Goal: Task Accomplishment & Management: Complete application form

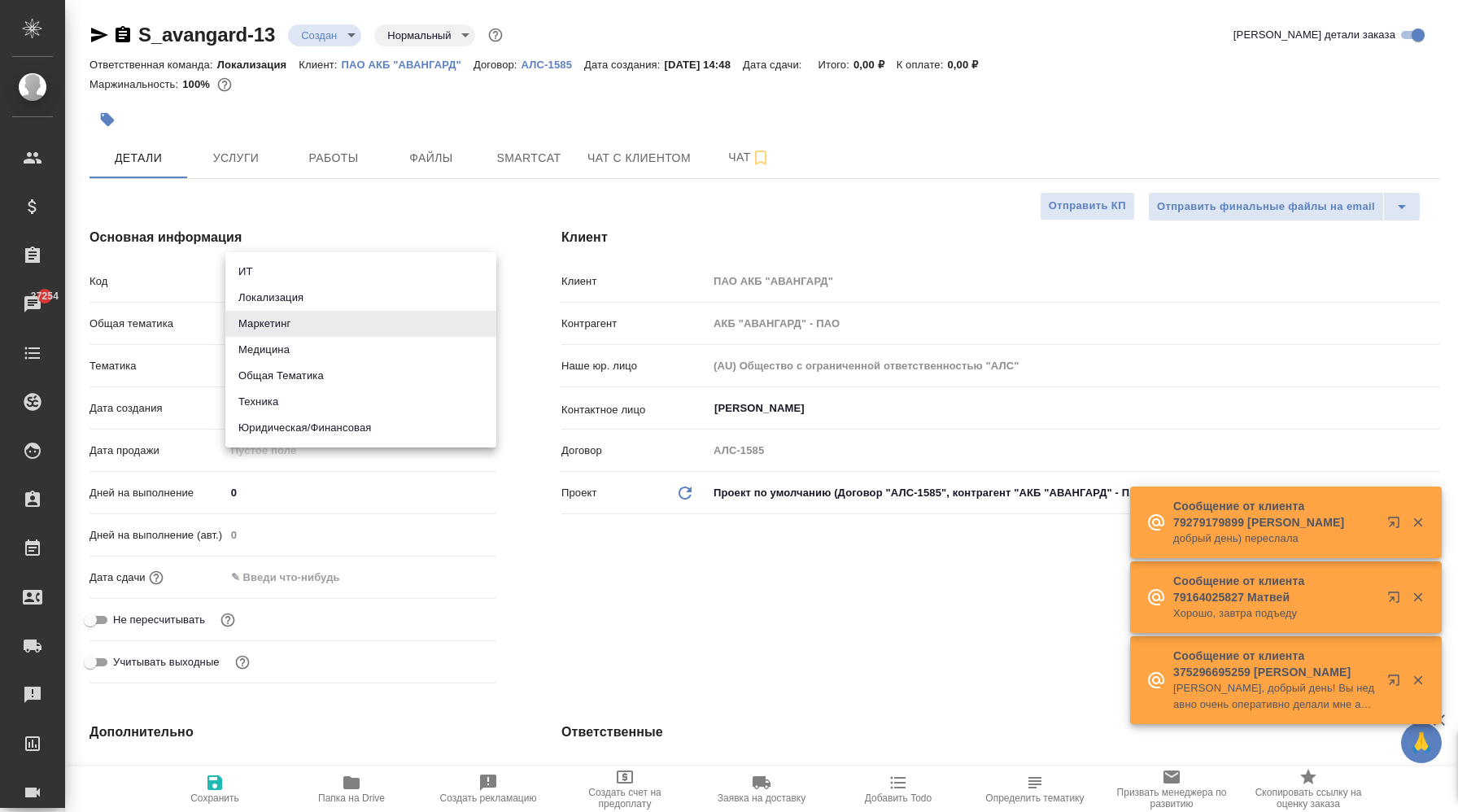
select select "RU"
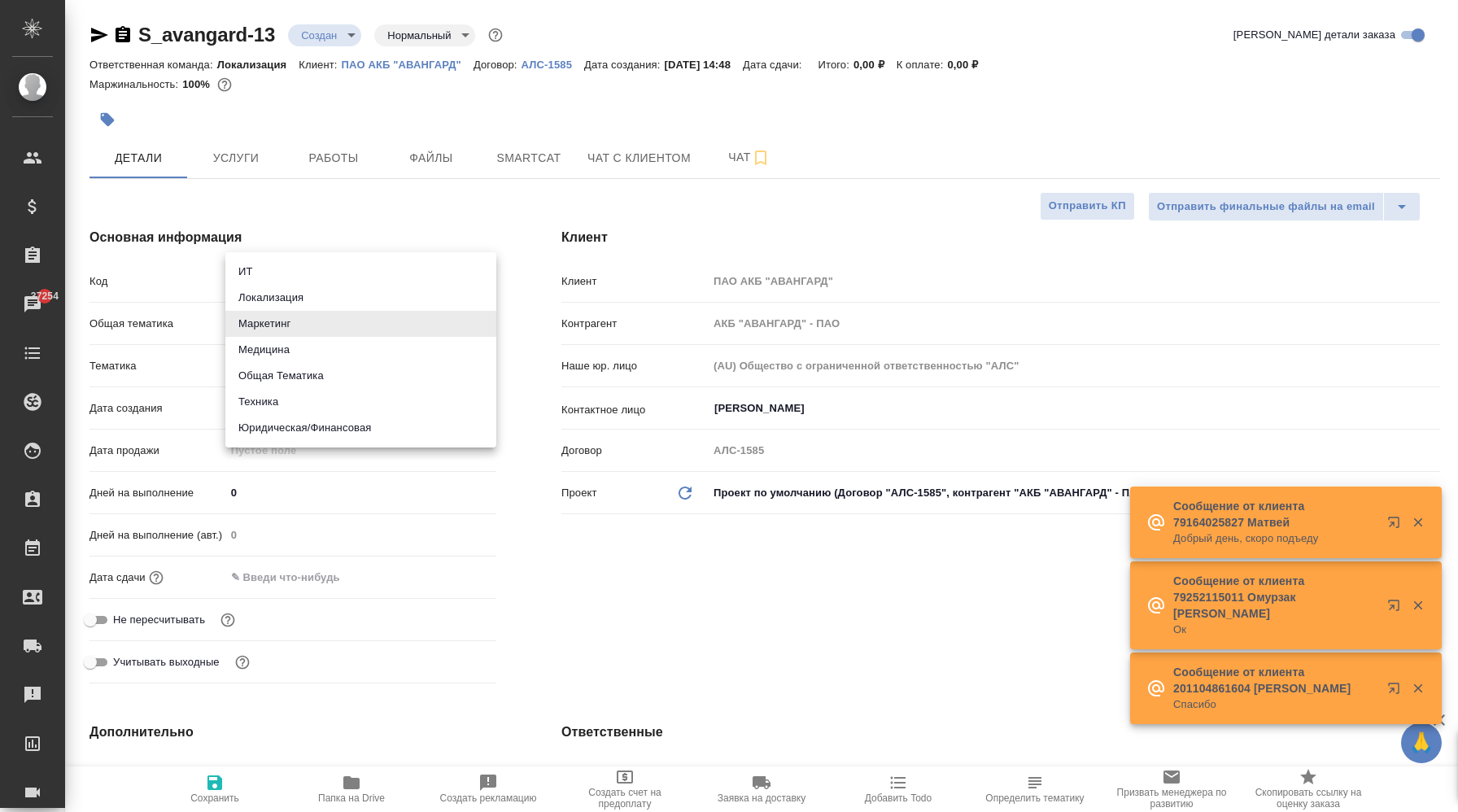
click at [539, 590] on div at bounding box center [729, 406] width 1458 height 812
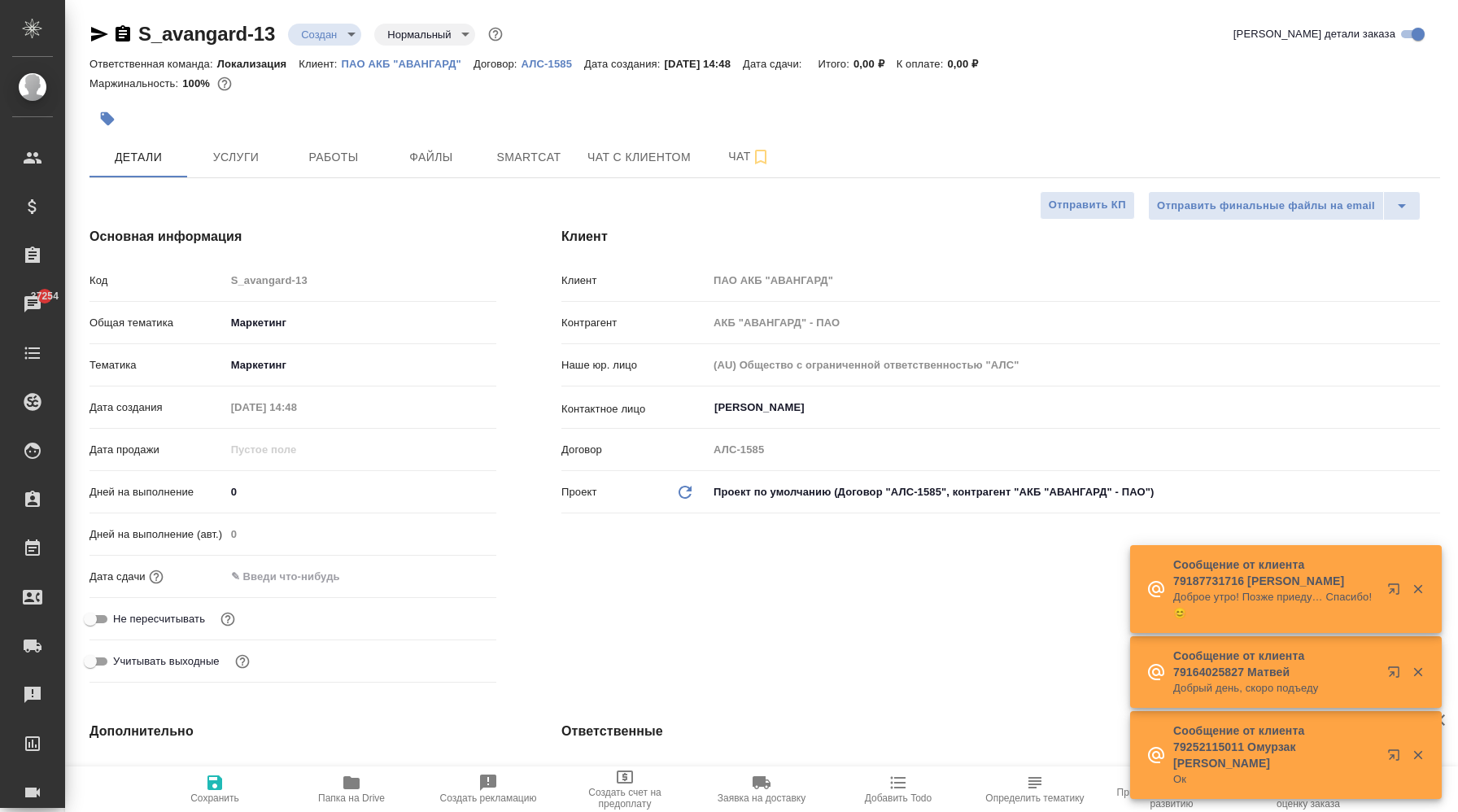
drag, startPoint x: 547, startPoint y: 652, endPoint x: 584, endPoint y: 574, distance: 86.3
click at [584, 574] on div "Клиент Клиент ПАО АКБ "АВАНГАРД" Контрагент АКБ "АВАНГАРД" - ПАО Наше юр. лицо …" at bounding box center [1001, 458] width 944 height 527
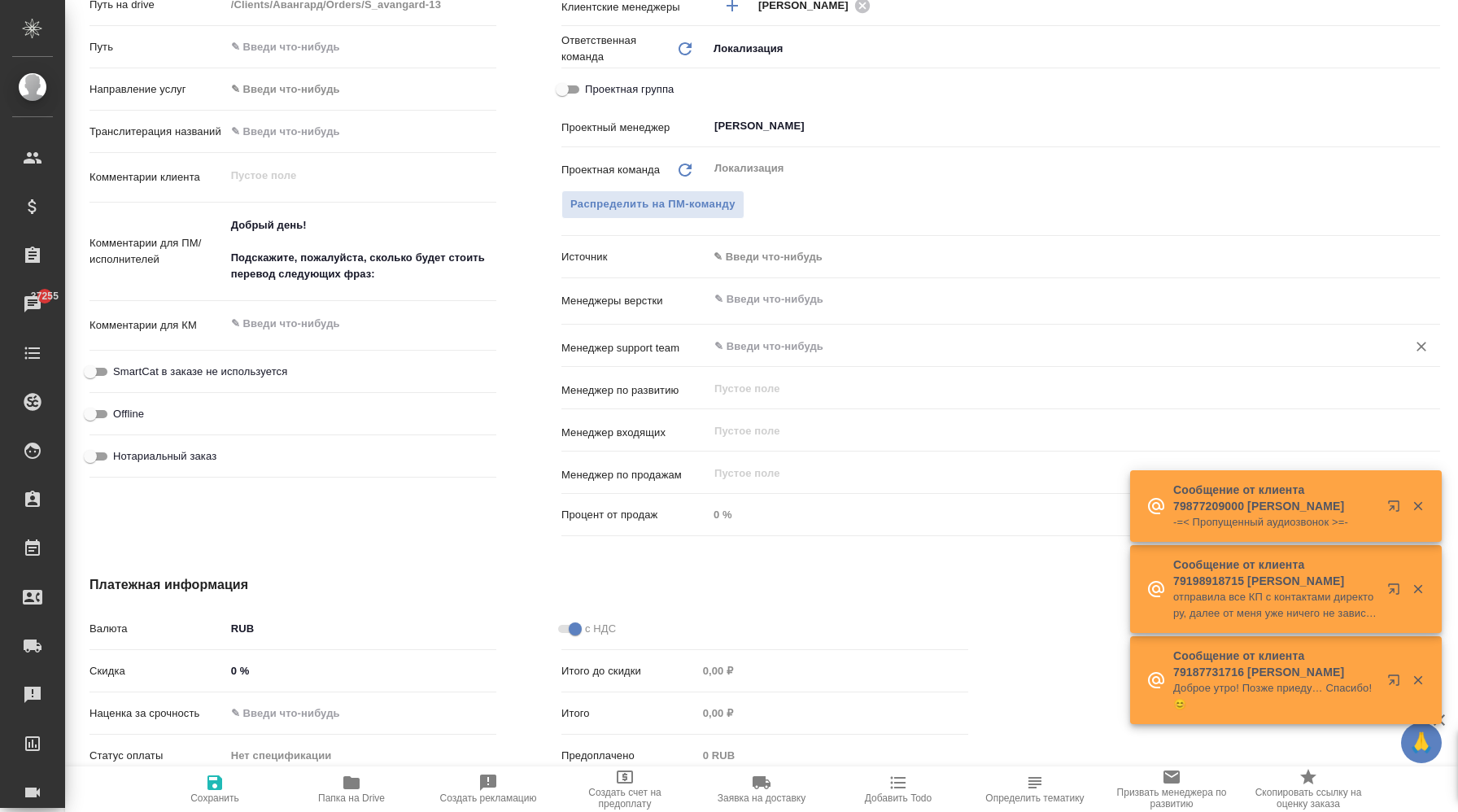
scroll to position [787, 0]
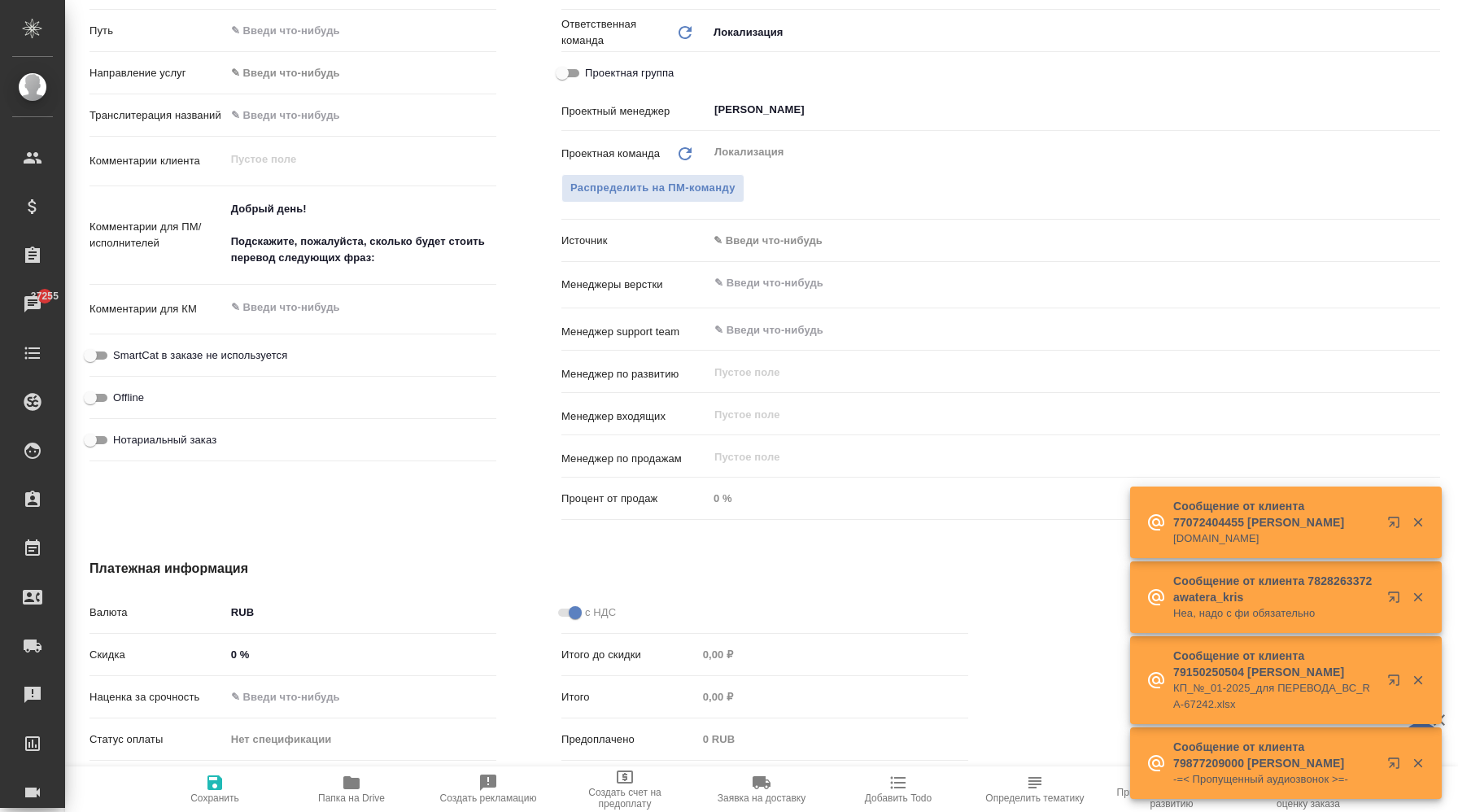
click at [764, 247] on body "🙏 .cls-1 fill:#fff; AWATERA Корэн Владислав Клиенты Спецификации Заказы 37255 Ч…" at bounding box center [729, 406] width 1458 height 812
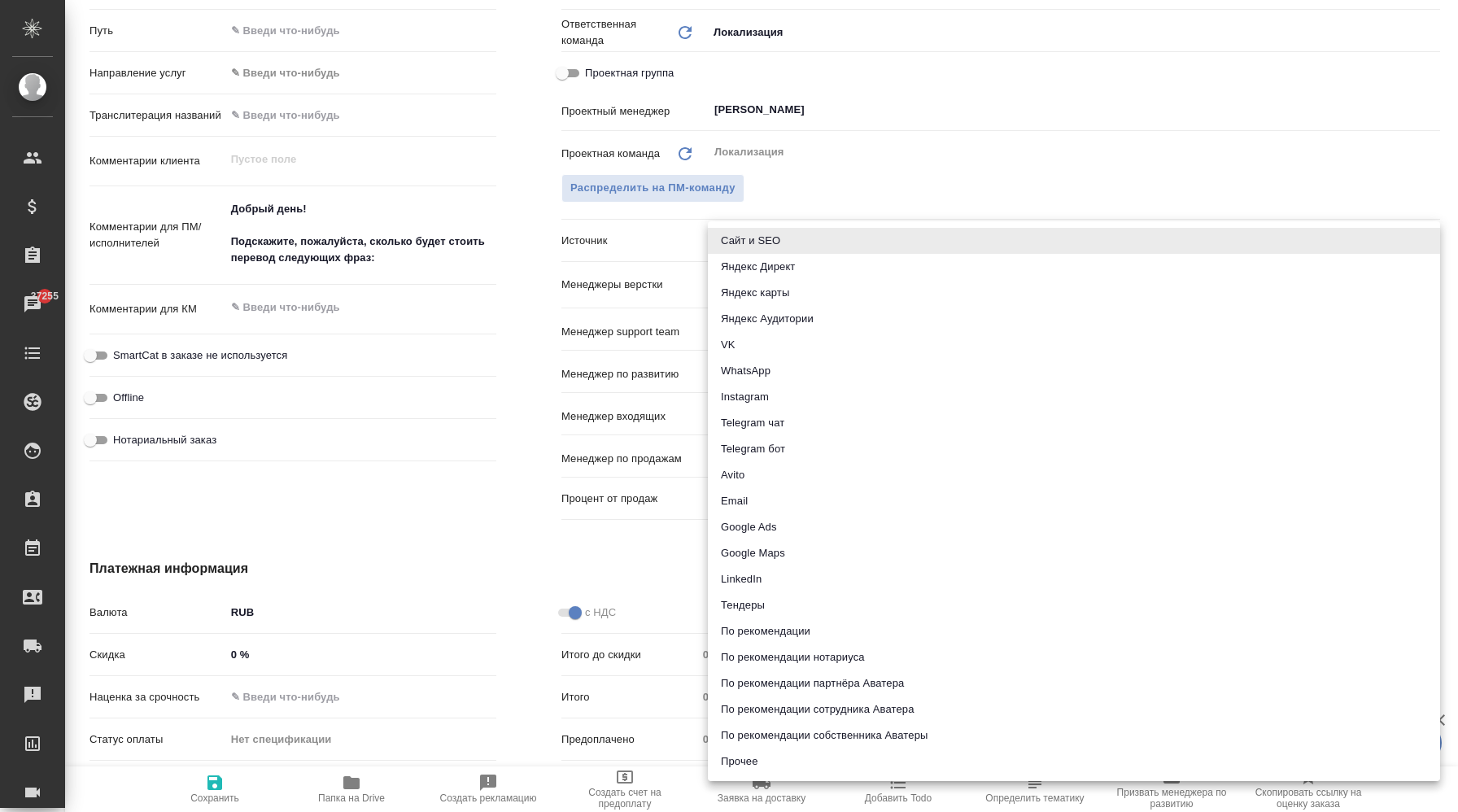
click at [540, 197] on div at bounding box center [729, 406] width 1458 height 812
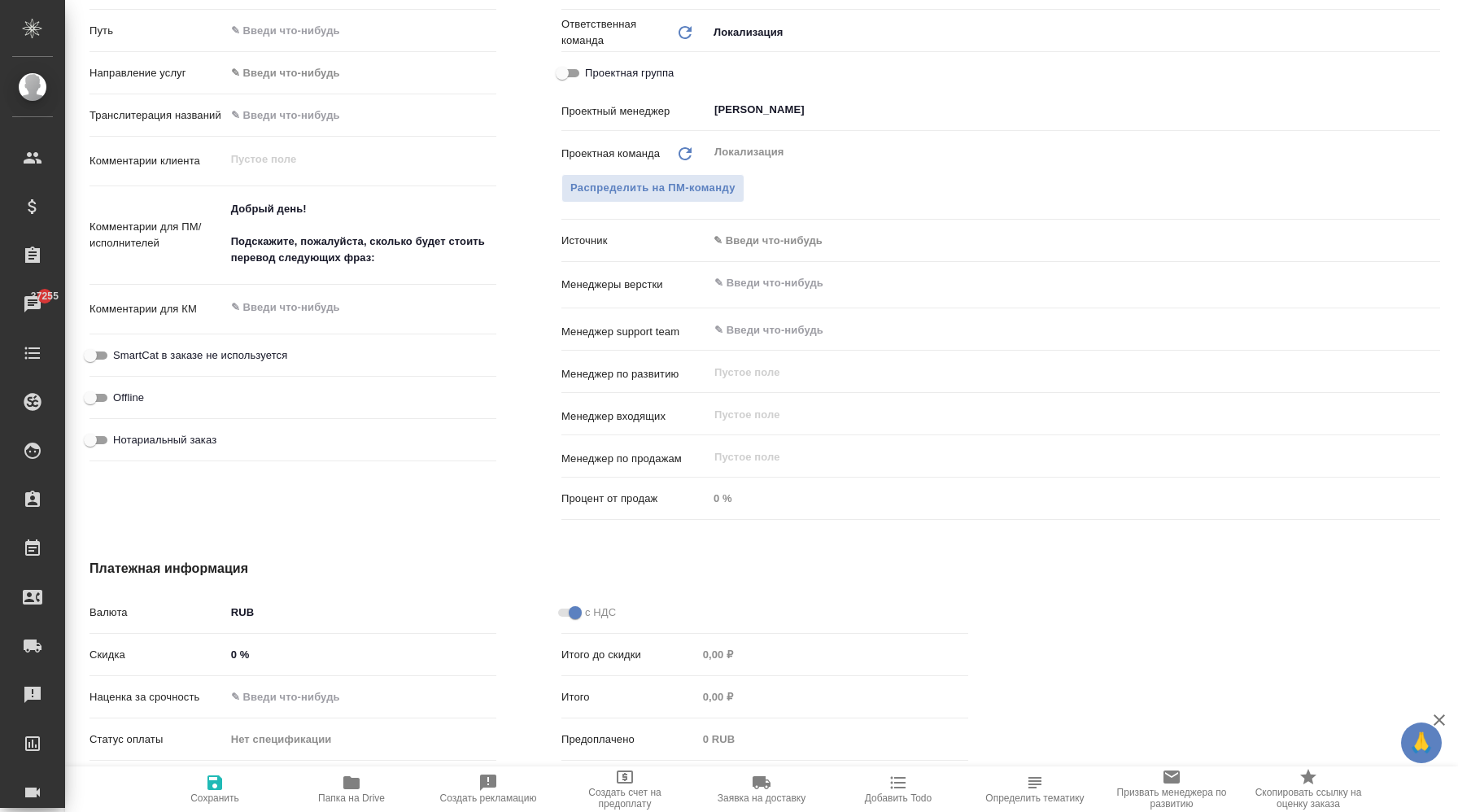
click at [784, 240] on body "🙏 .cls-1 fill:#fff; AWATERA Корэн Владислав Клиенты Спецификации Заказы 37255 Ч…" at bounding box center [729, 406] width 1458 height 812
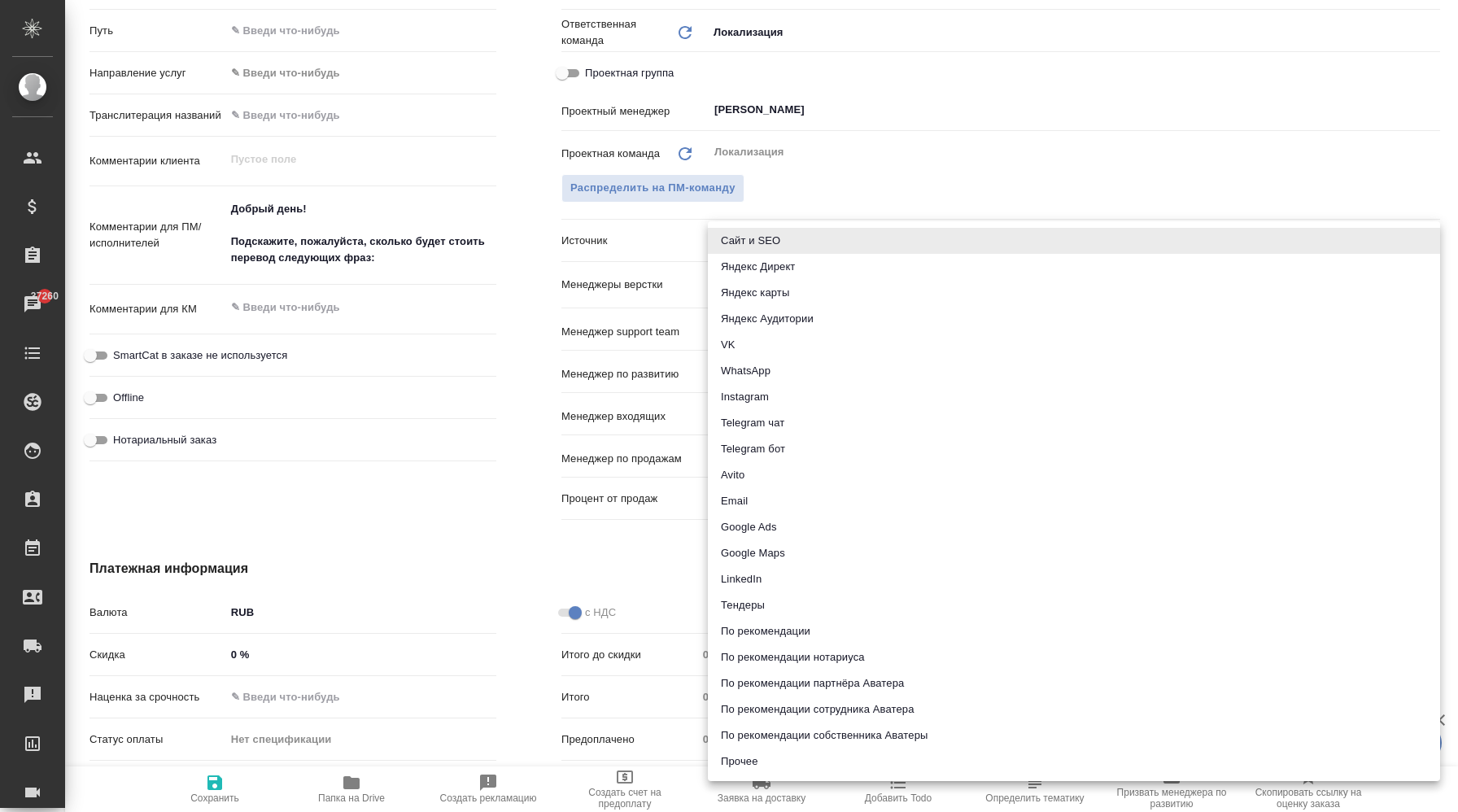
click at [1185, 164] on div at bounding box center [729, 406] width 1458 height 812
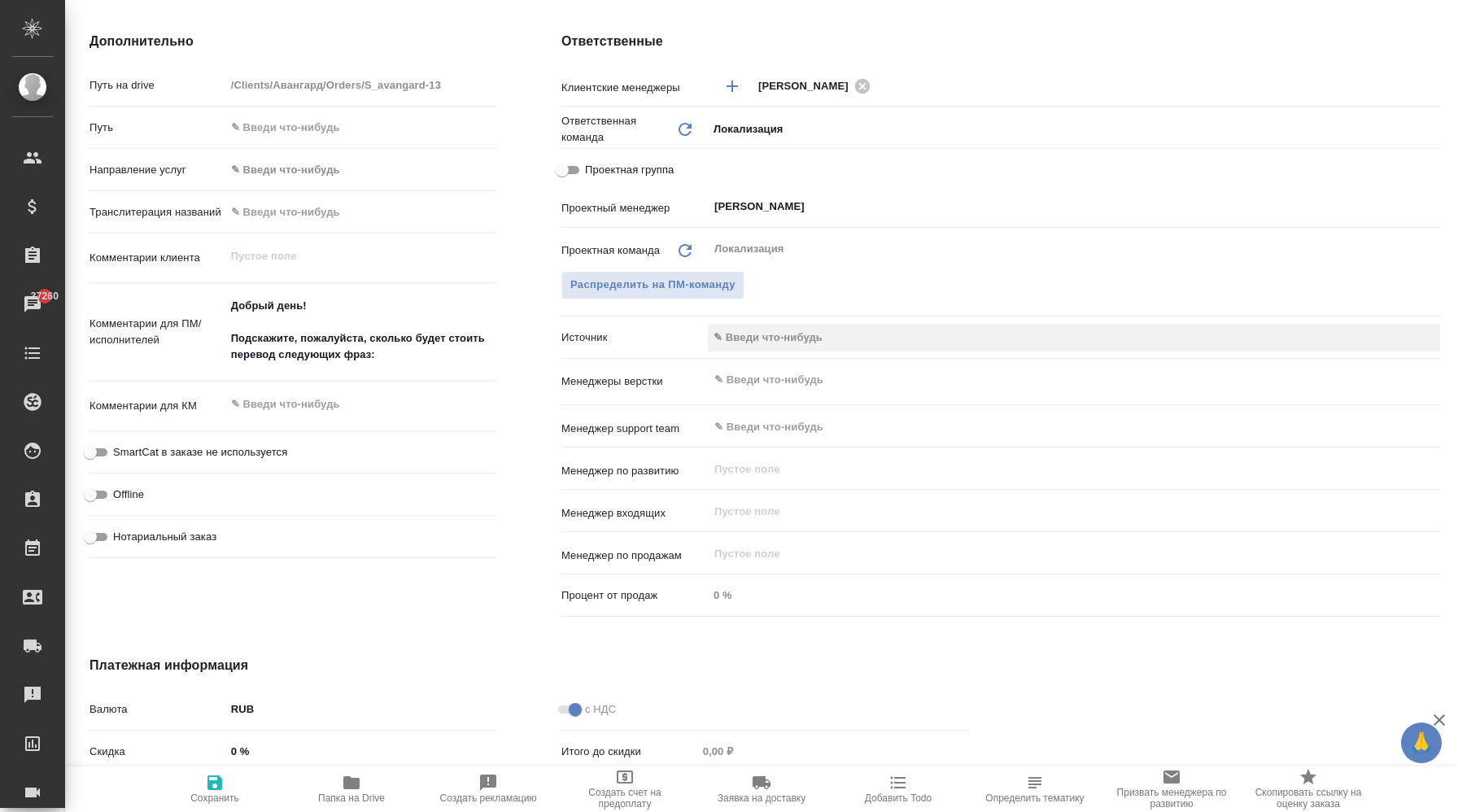
scroll to position [0, 0]
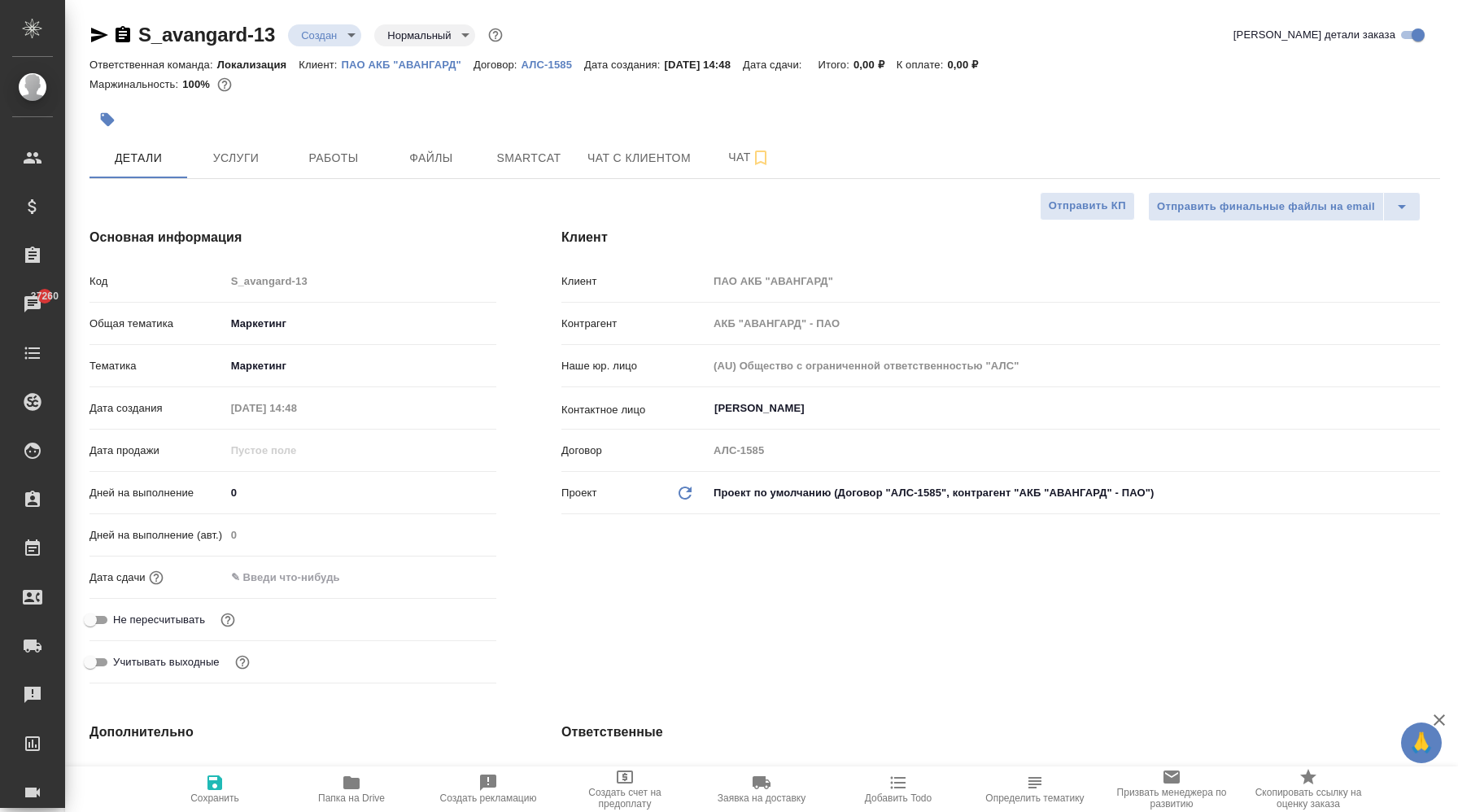
drag, startPoint x: 453, startPoint y: 304, endPoint x: 504, endPoint y: 192, distance: 123.1
click at [448, 116] on div at bounding box center [539, 119] width 901 height 35
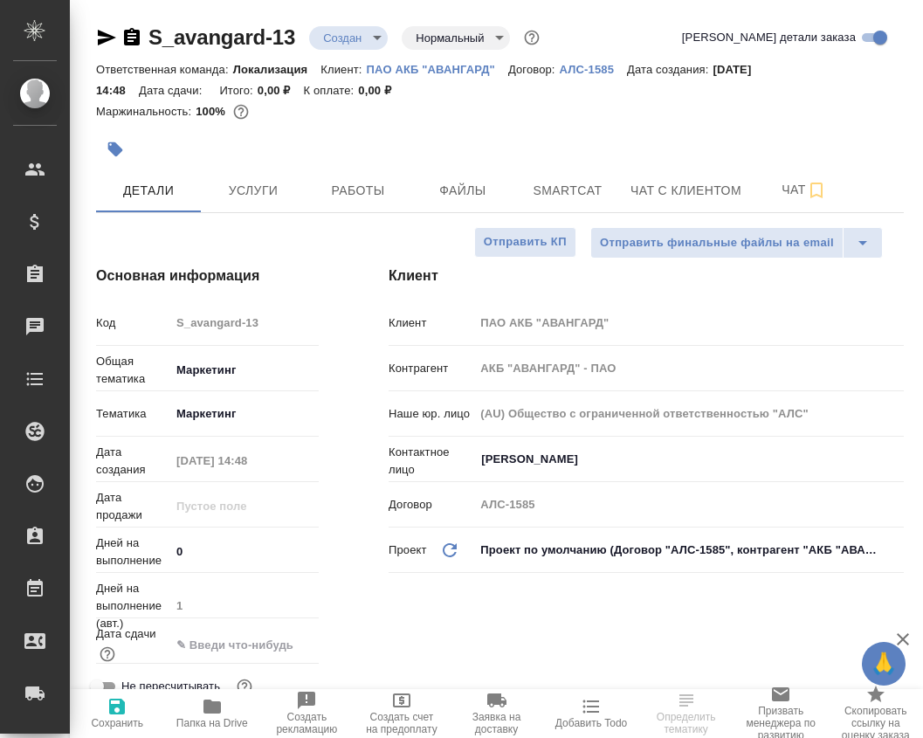
select select "RU"
type textarea "x"
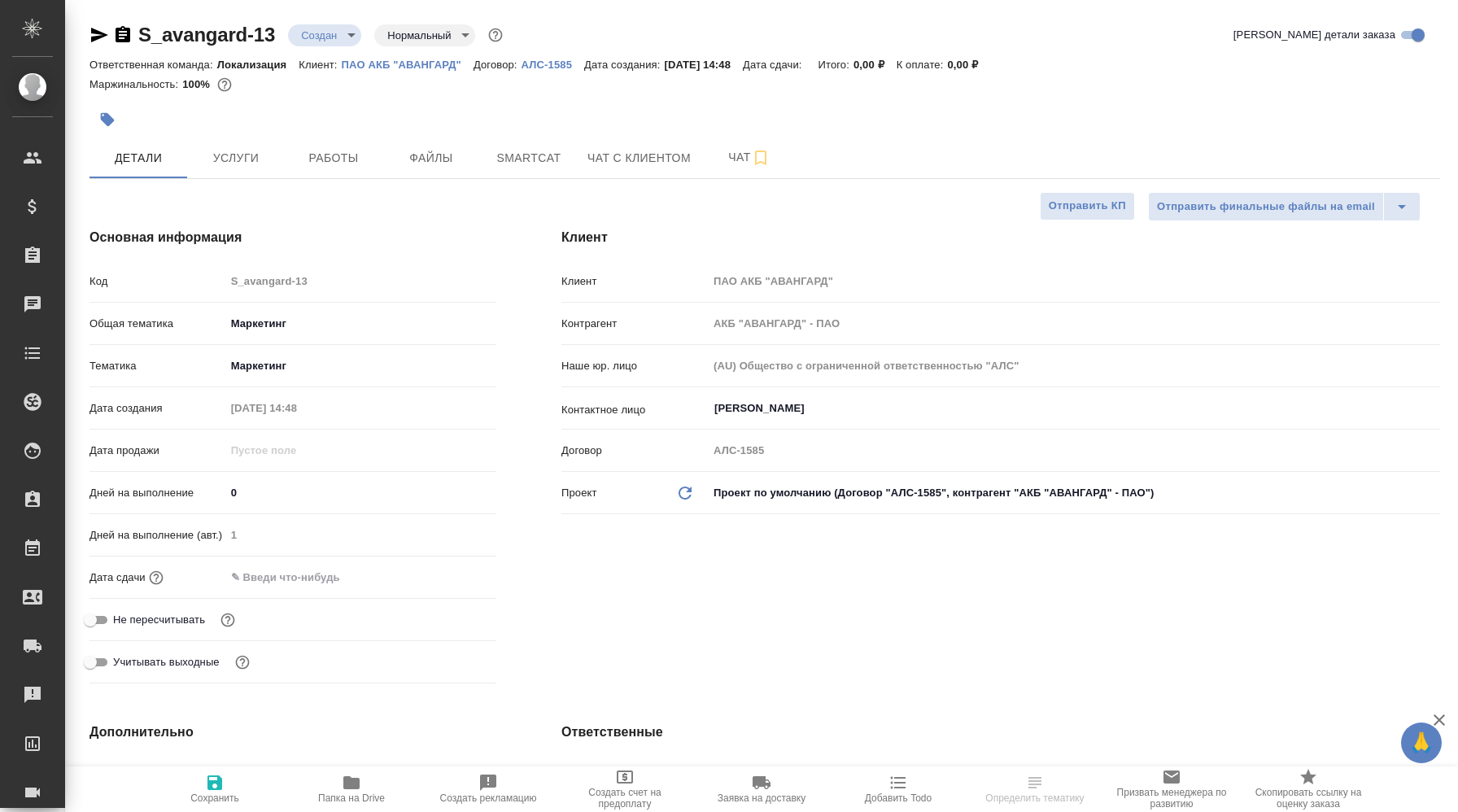
type textarea "x"
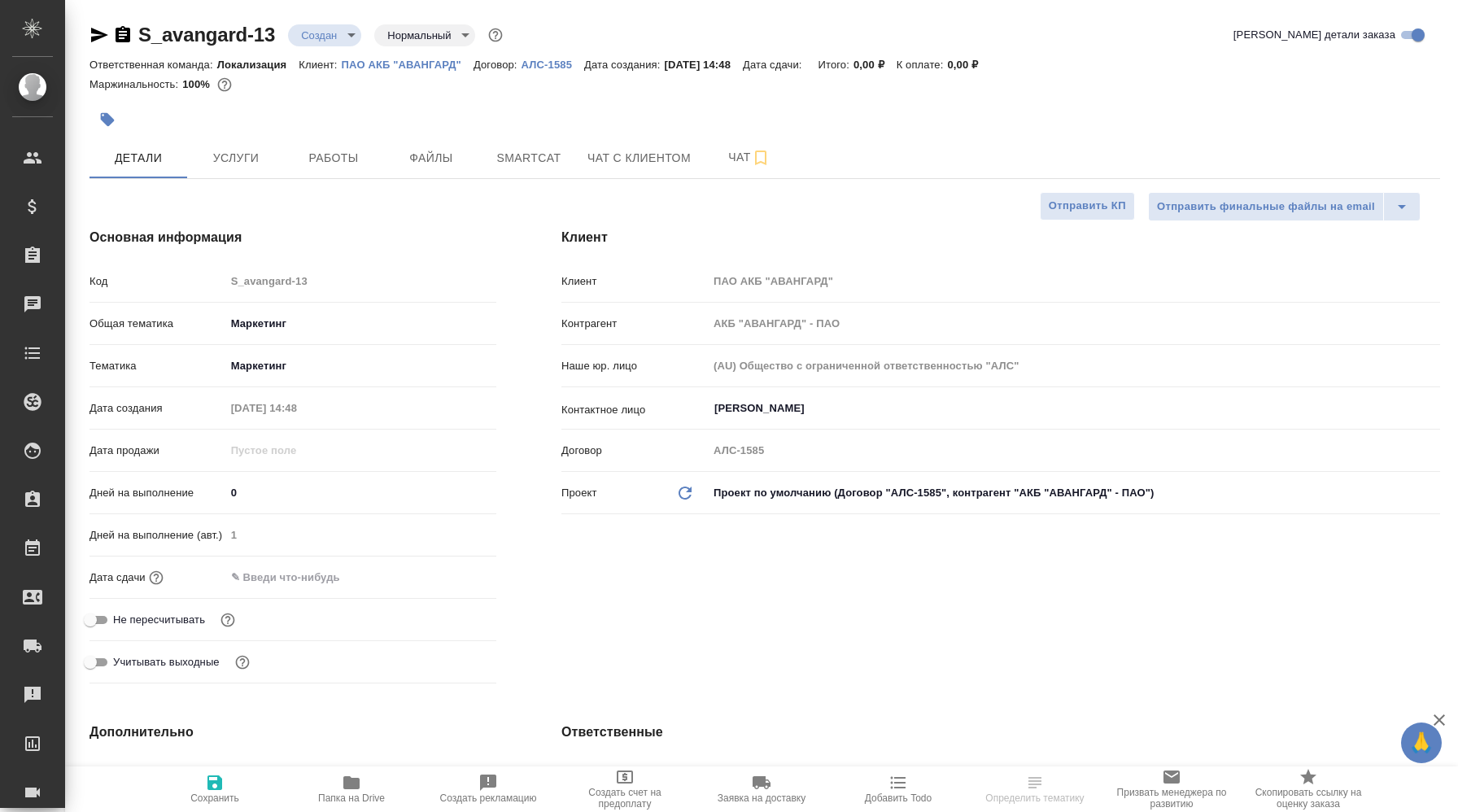
type textarea "x"
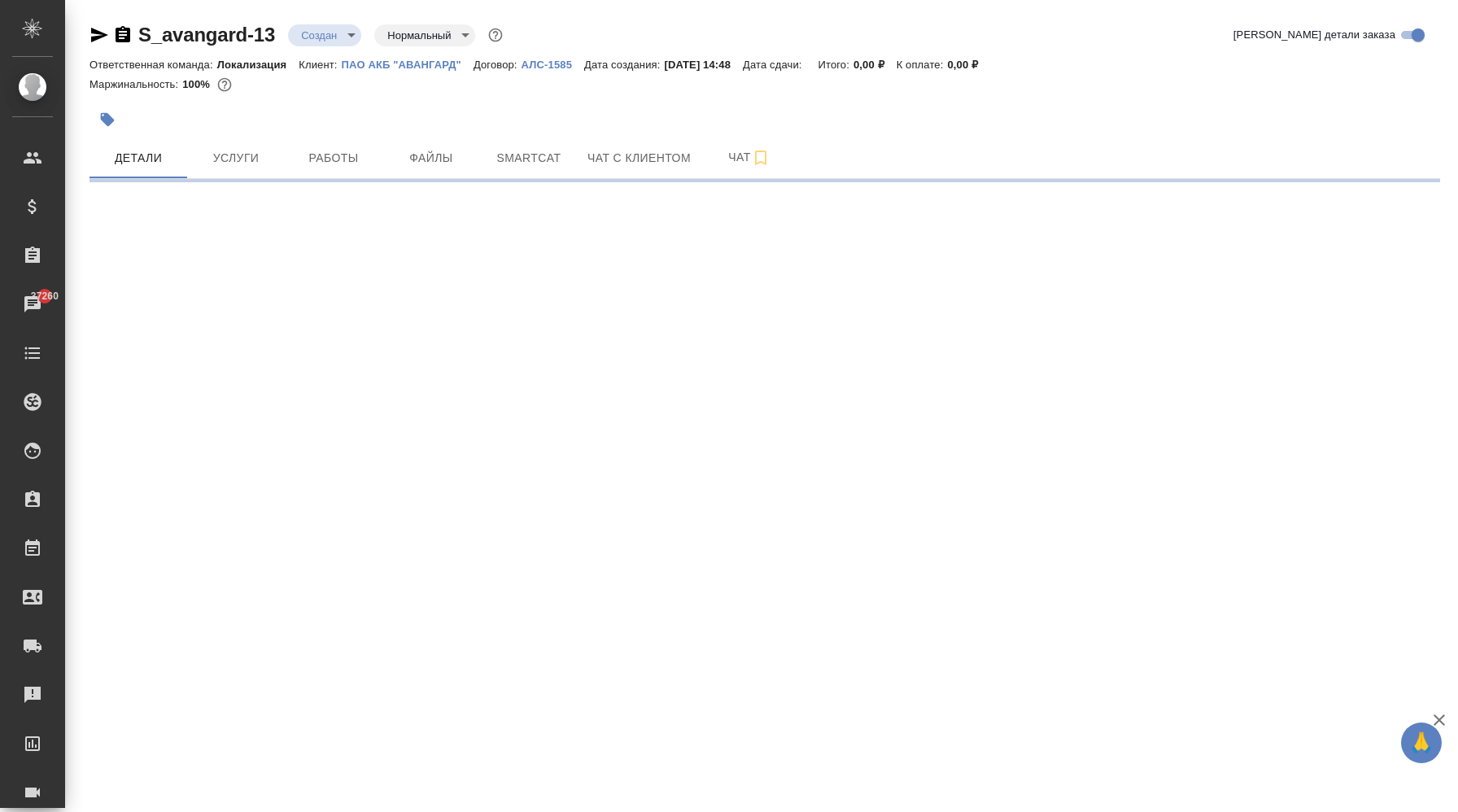
select select "RU"
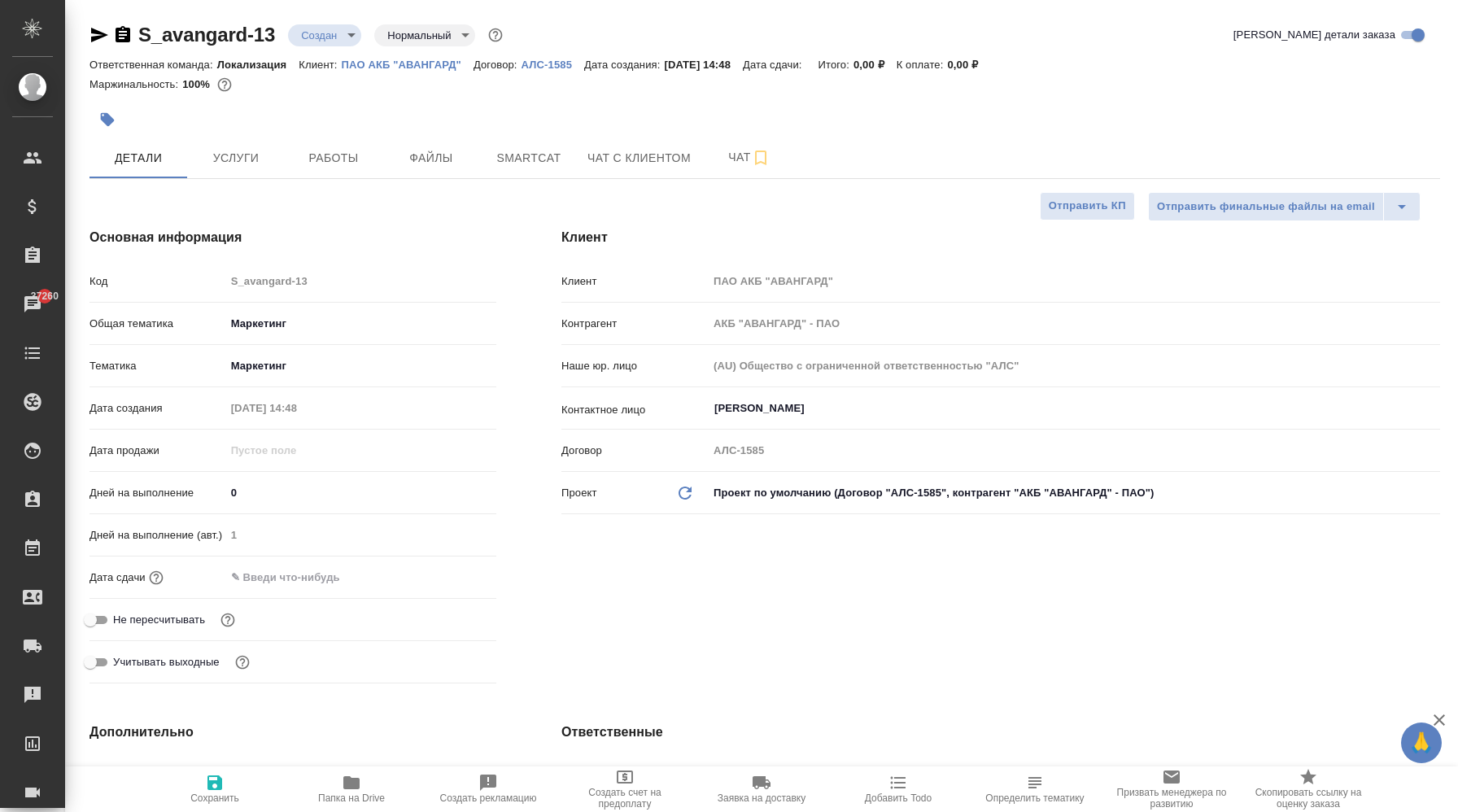
type textarea "x"
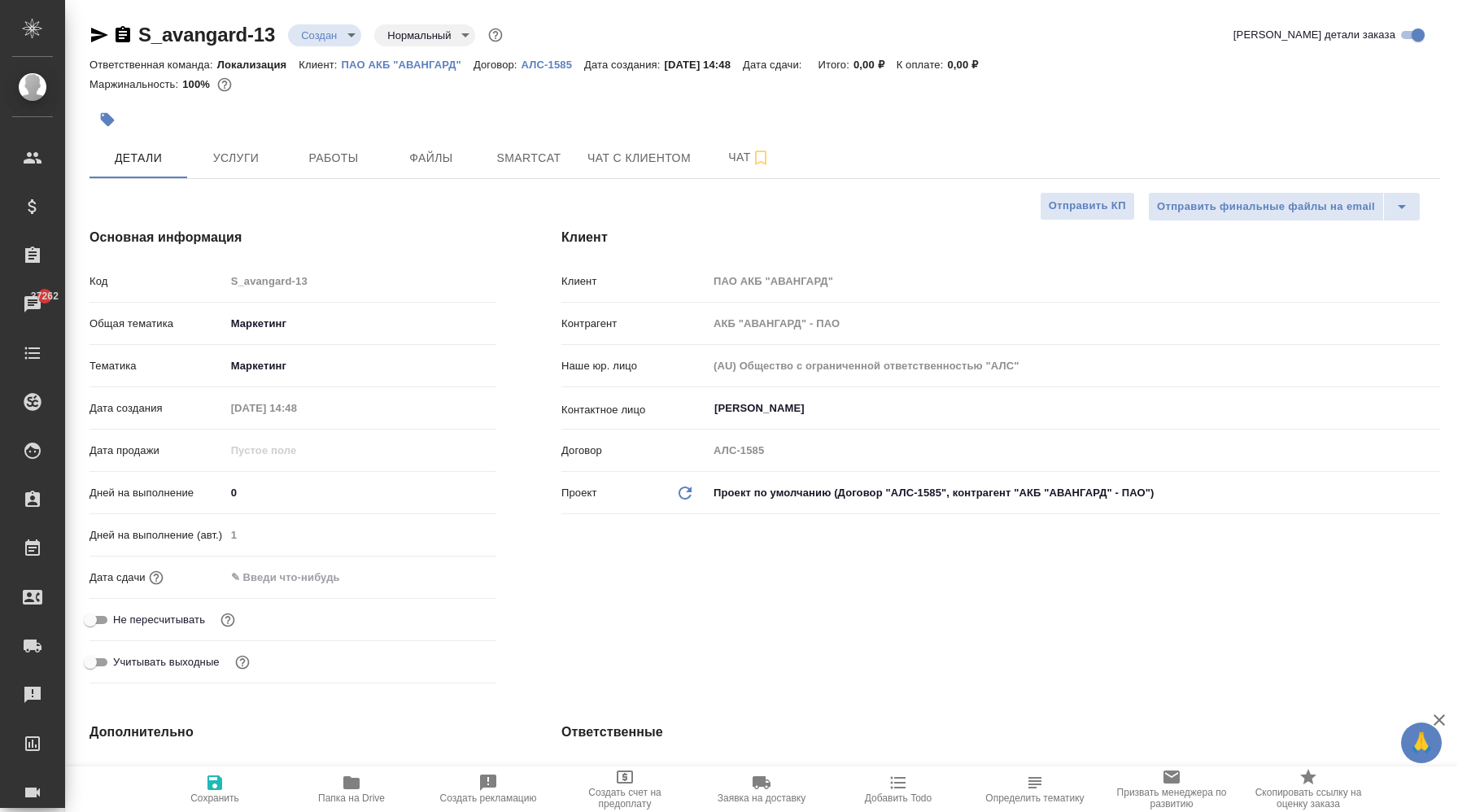
type textarea "x"
click at [434, 67] on p "ПАО АКБ "АВАНГАРД"" at bounding box center [407, 64] width 131 height 12
type textarea "x"
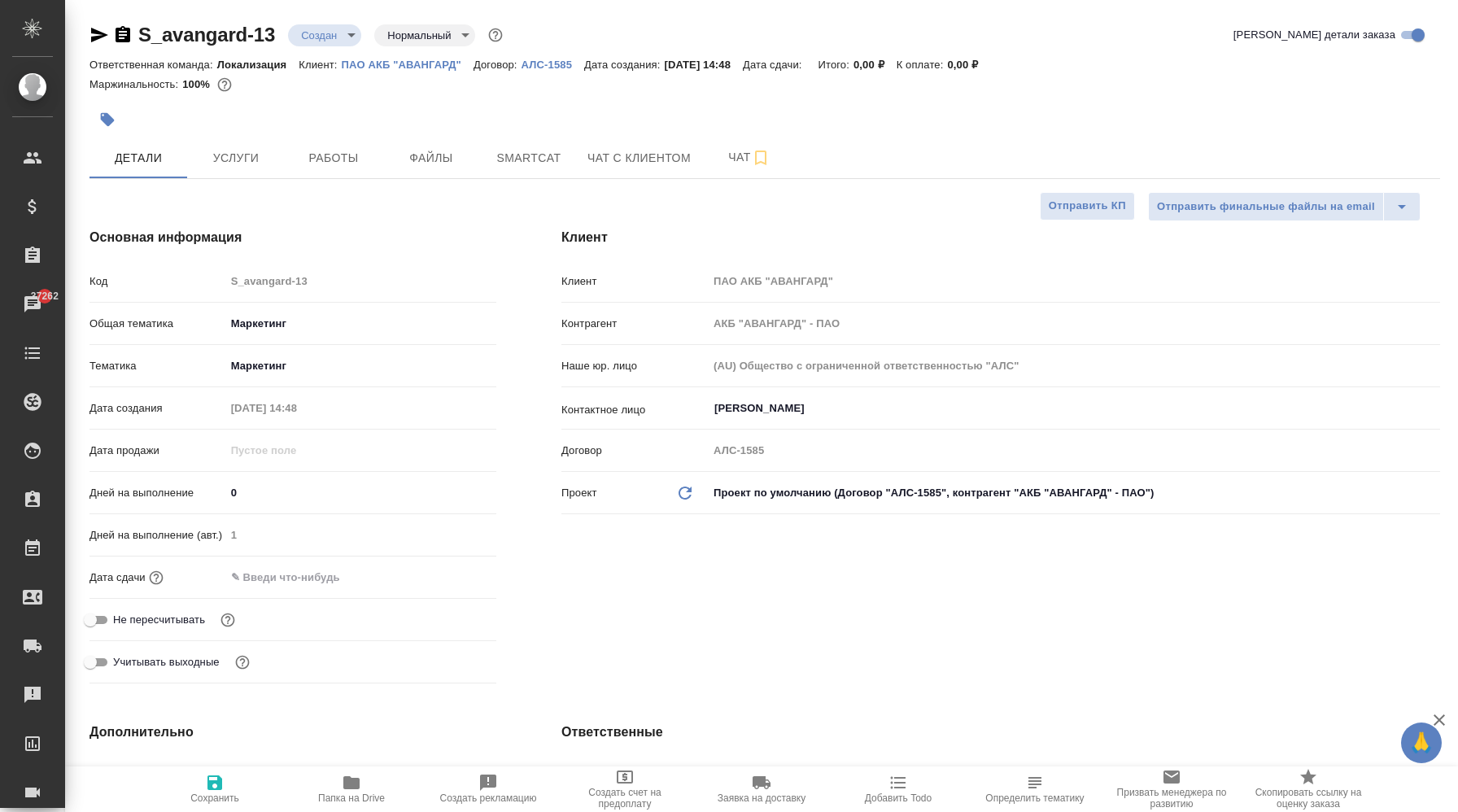
type textarea "x"
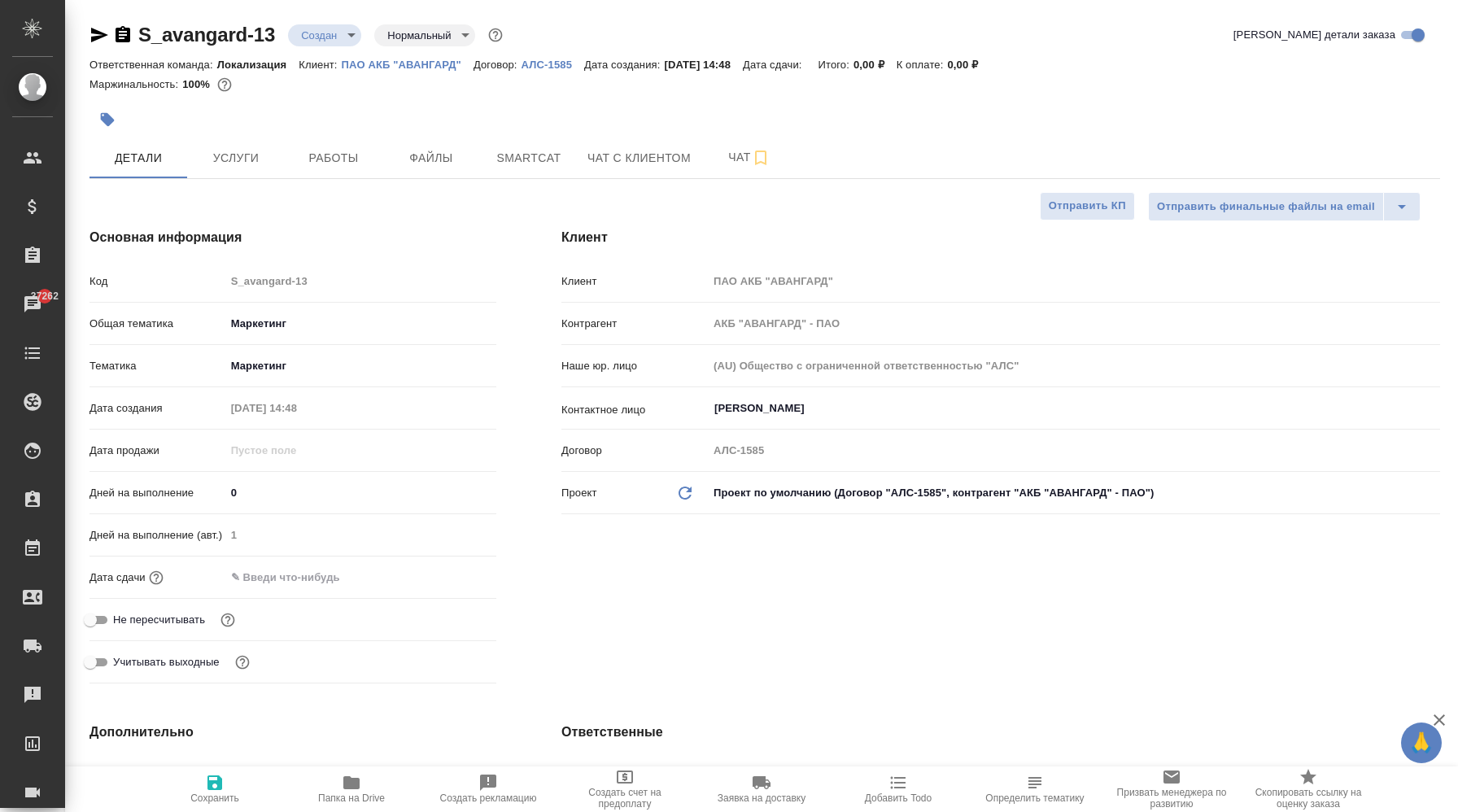
type textarea "x"
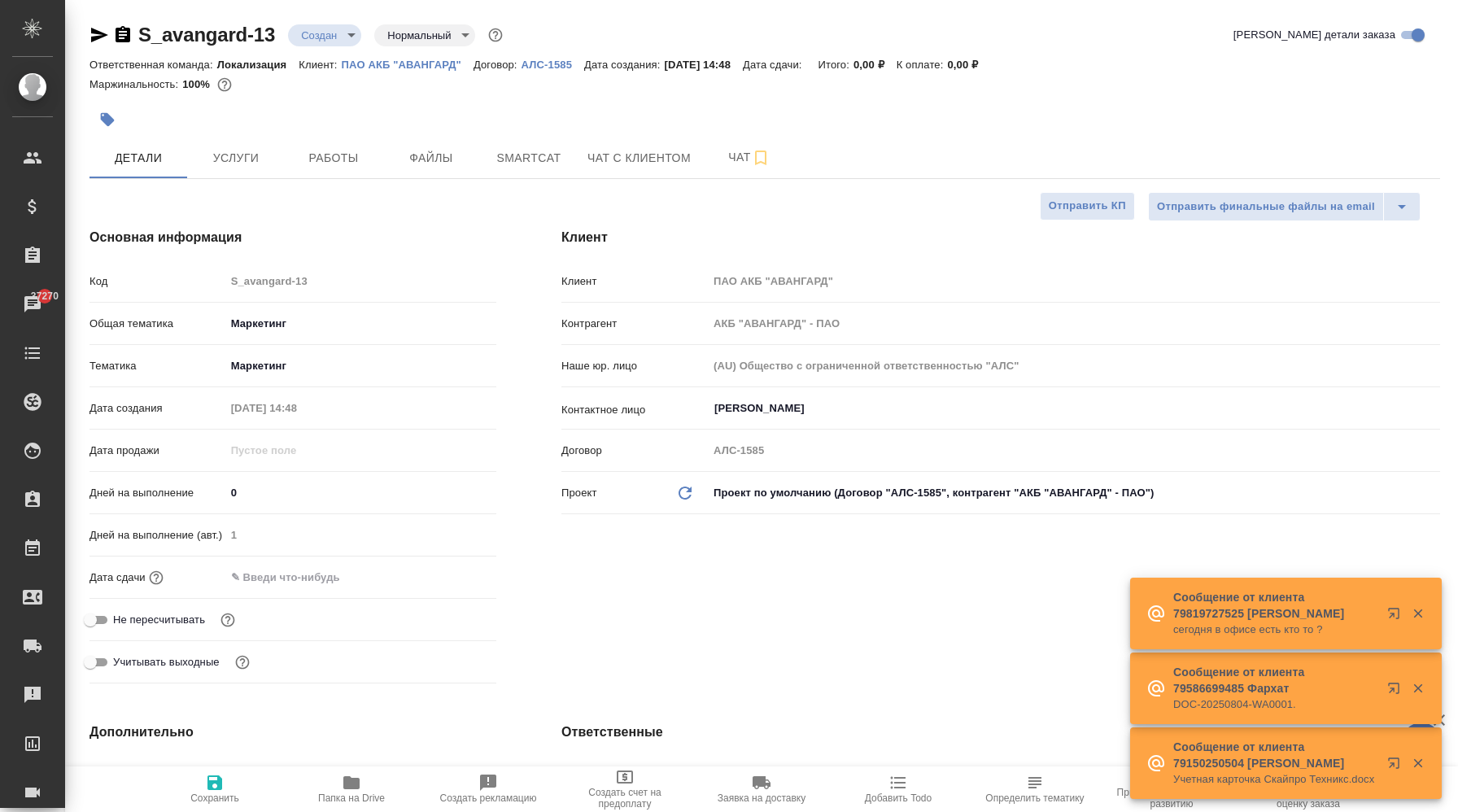
type textarea "x"
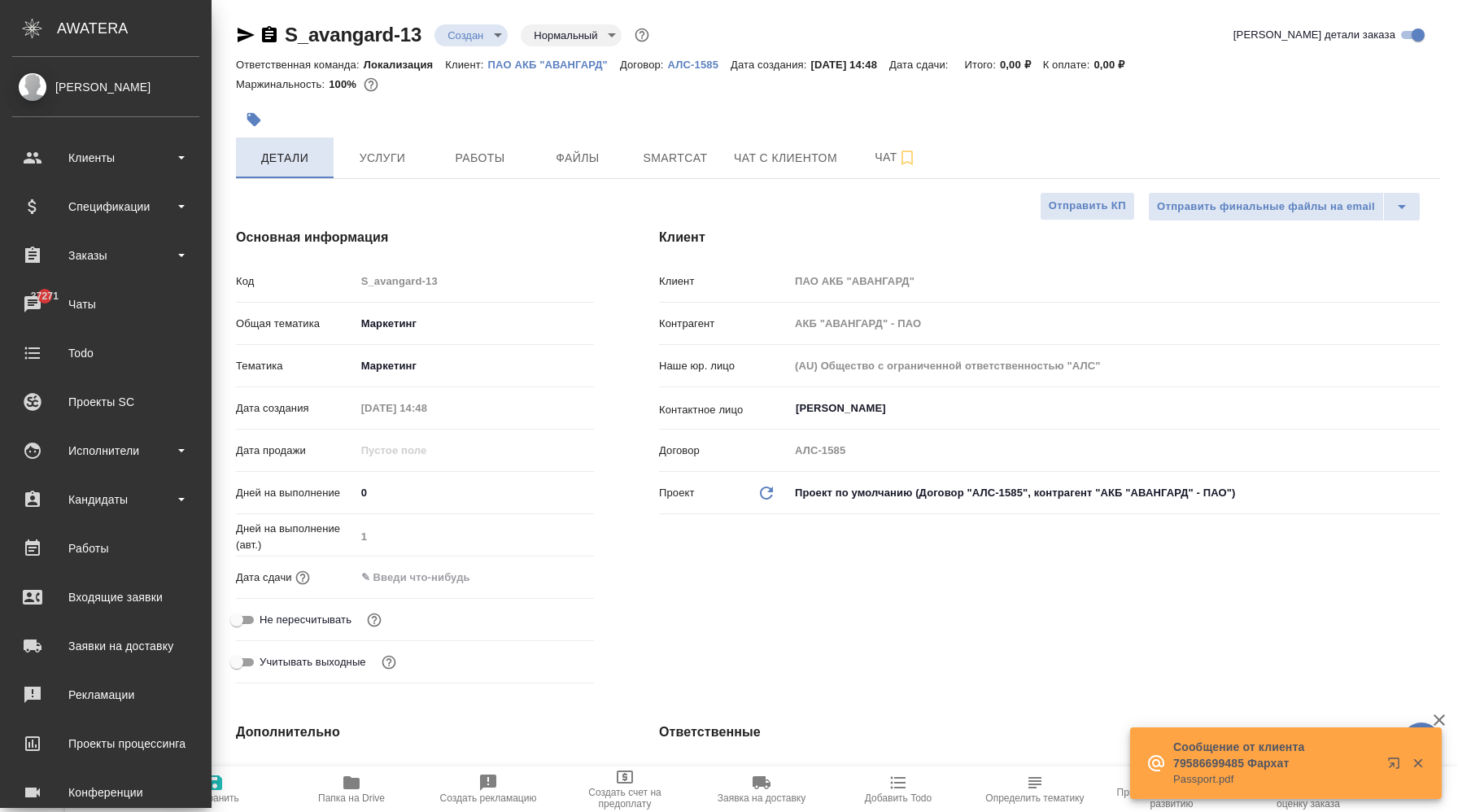
type textarea "x"
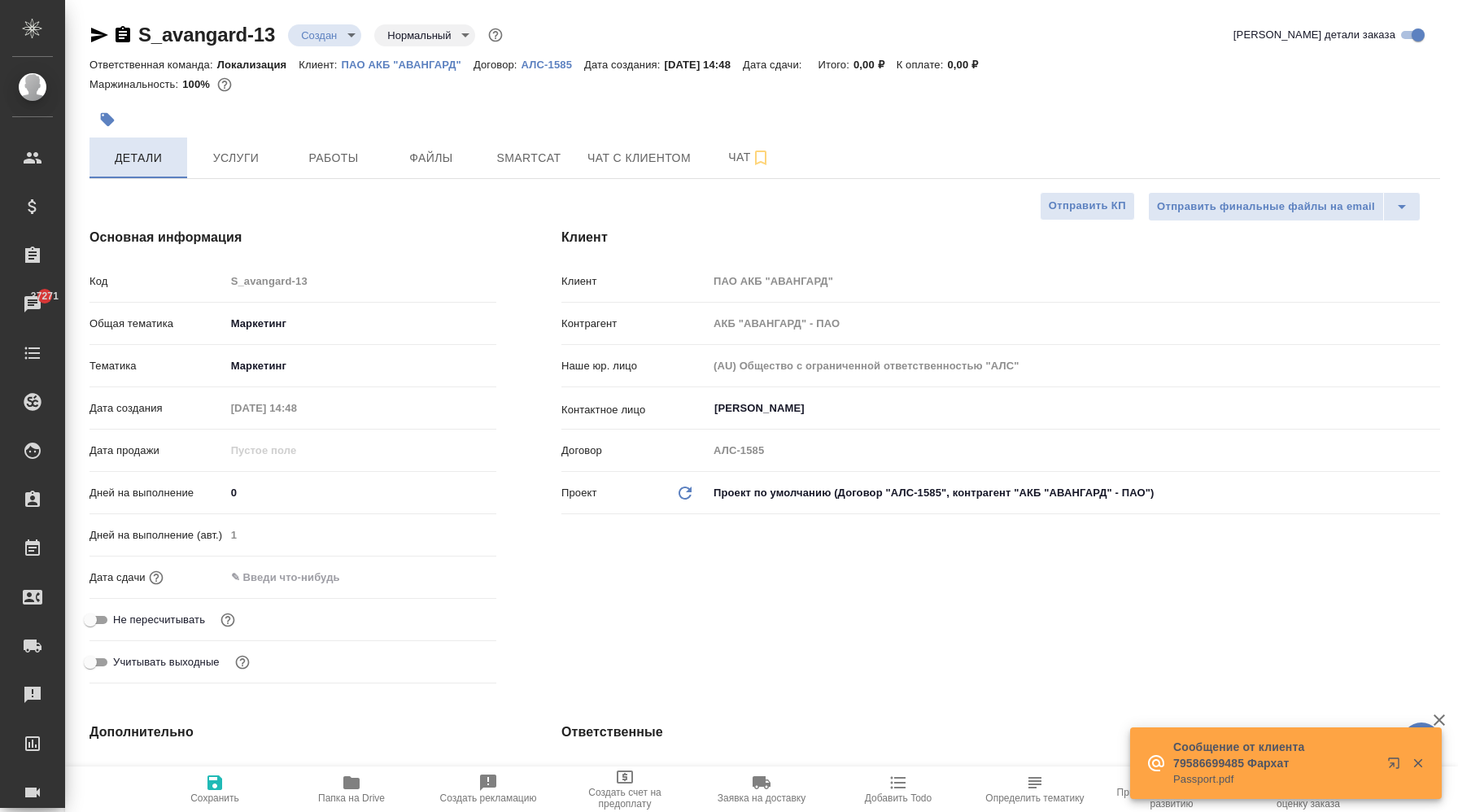
type textarea "x"
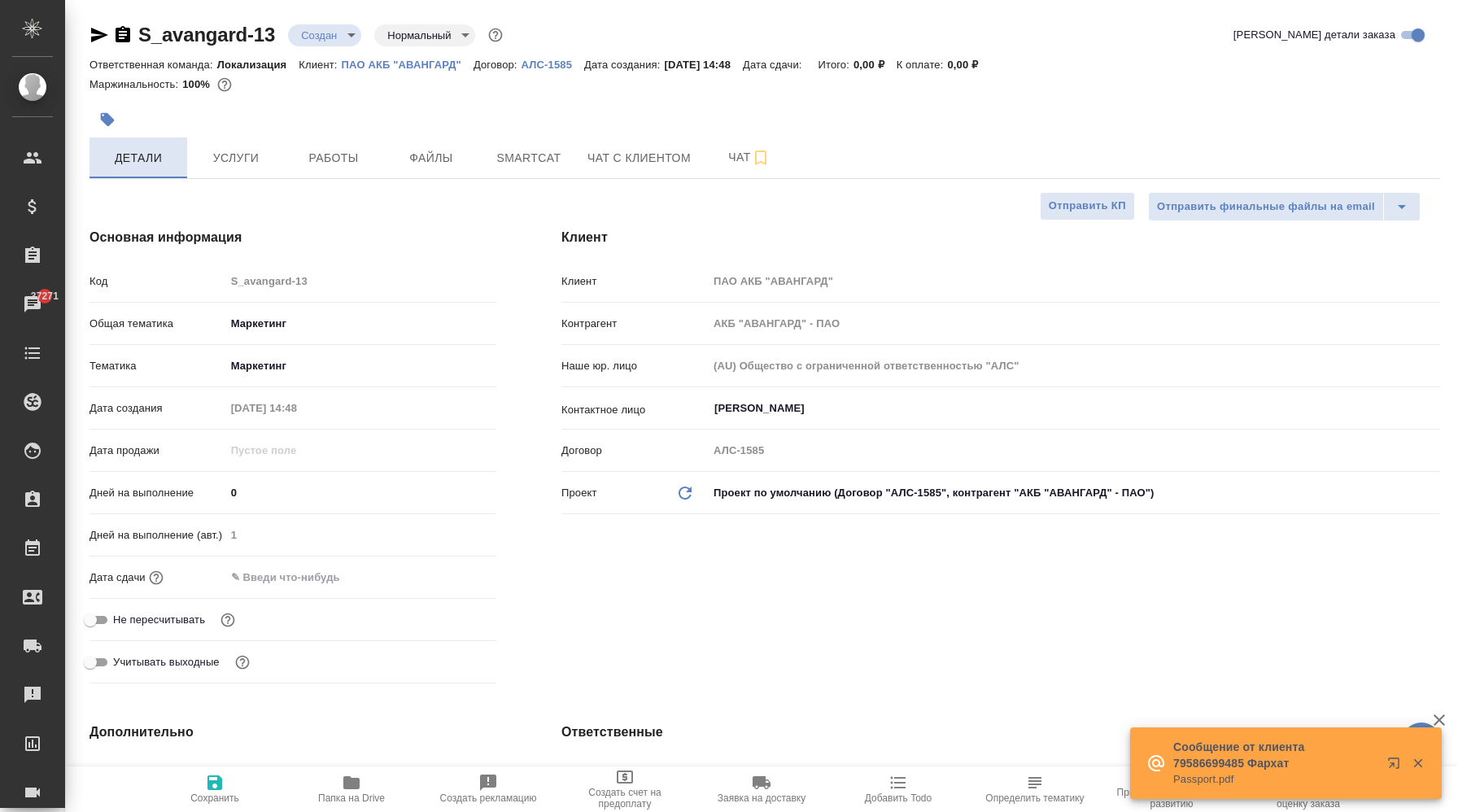
type textarea "x"
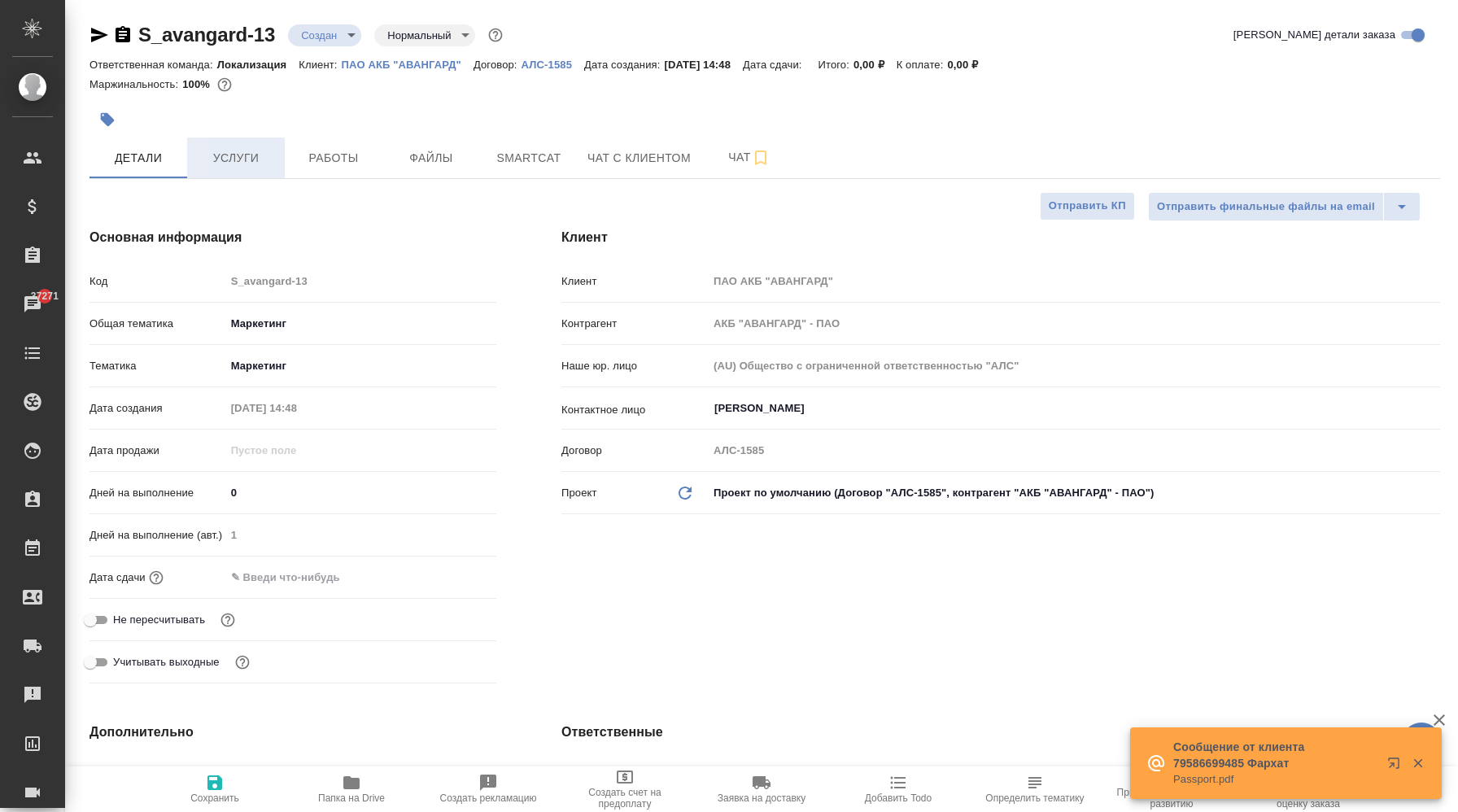
type textarea "x"
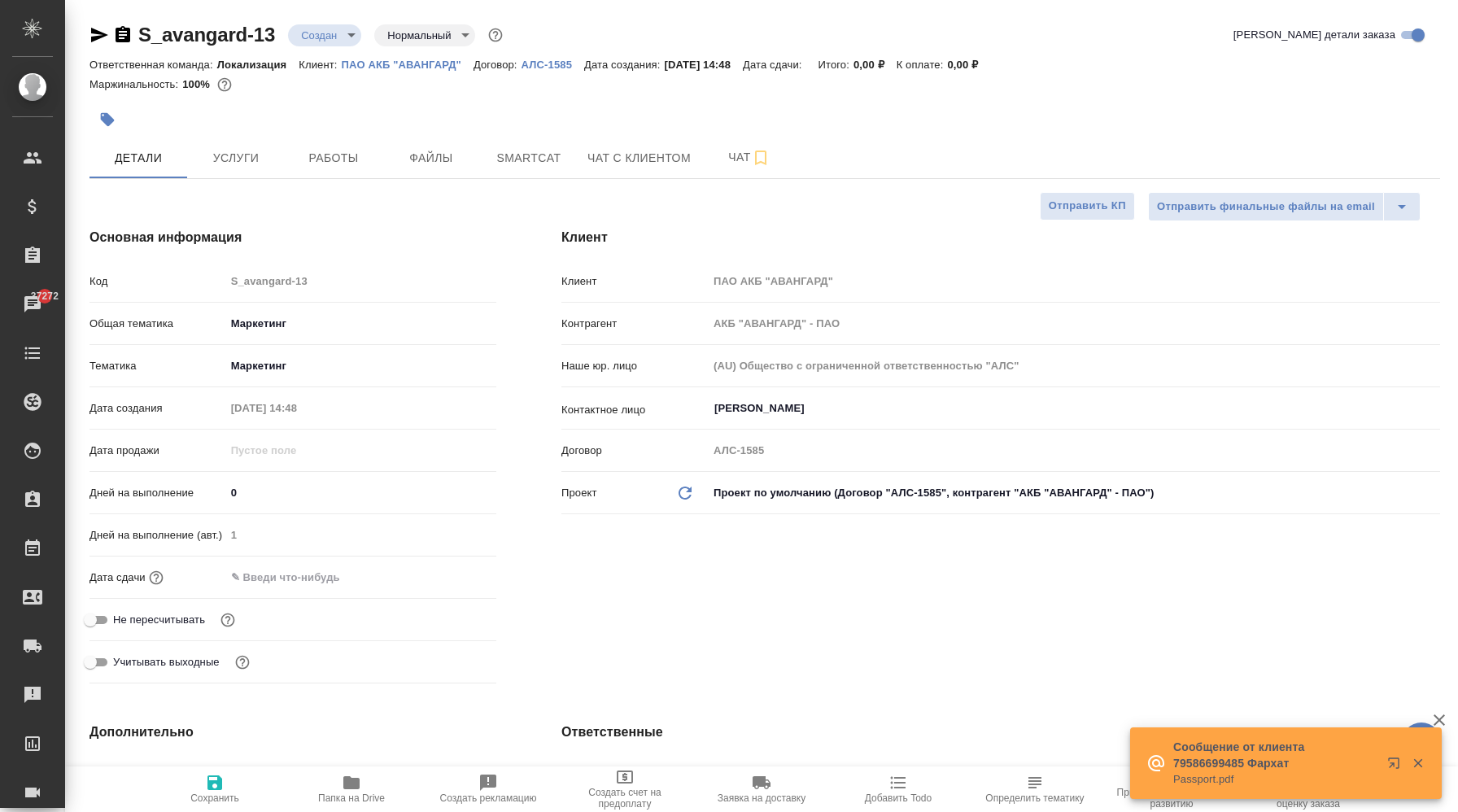
type textarea "x"
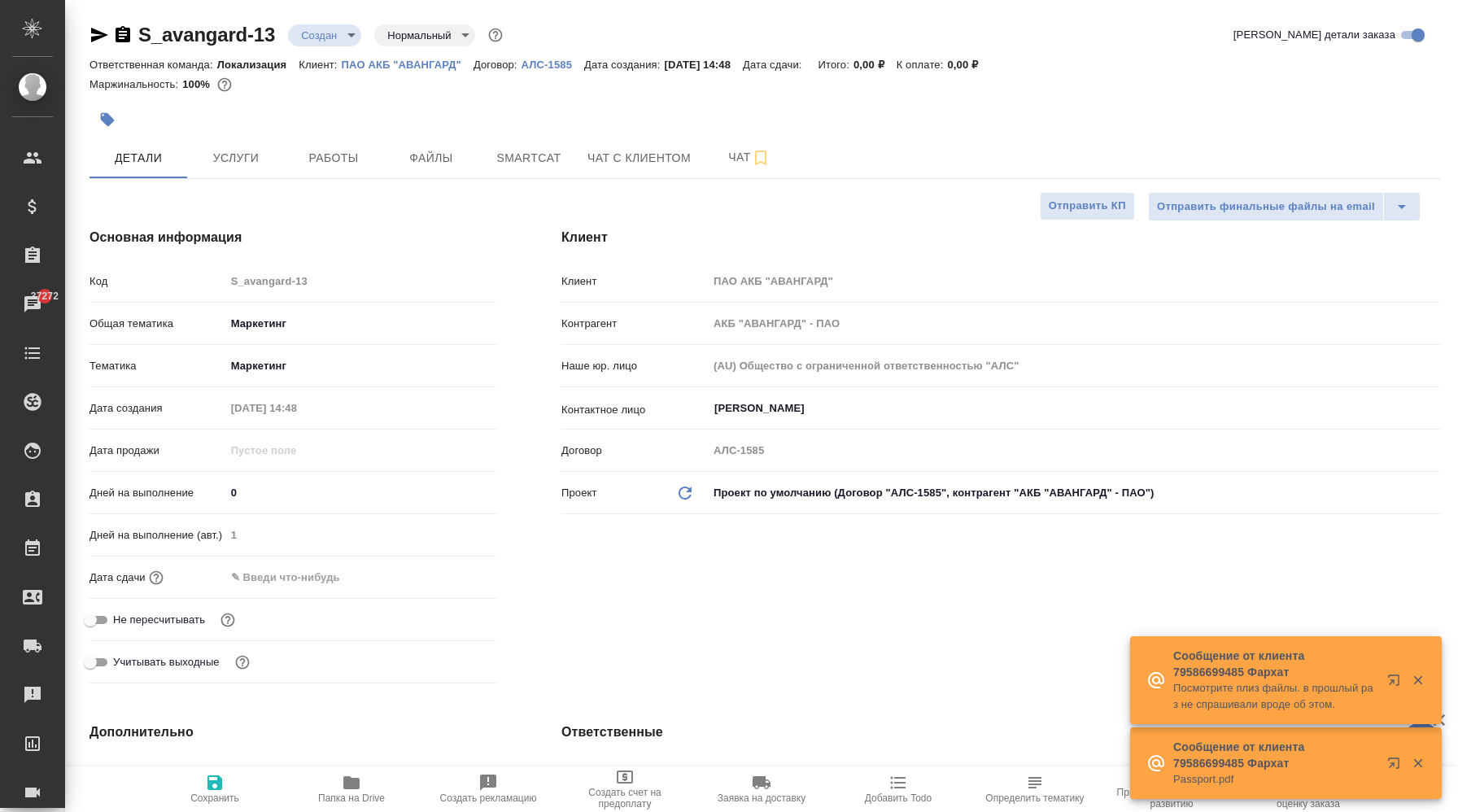
type textarea "x"
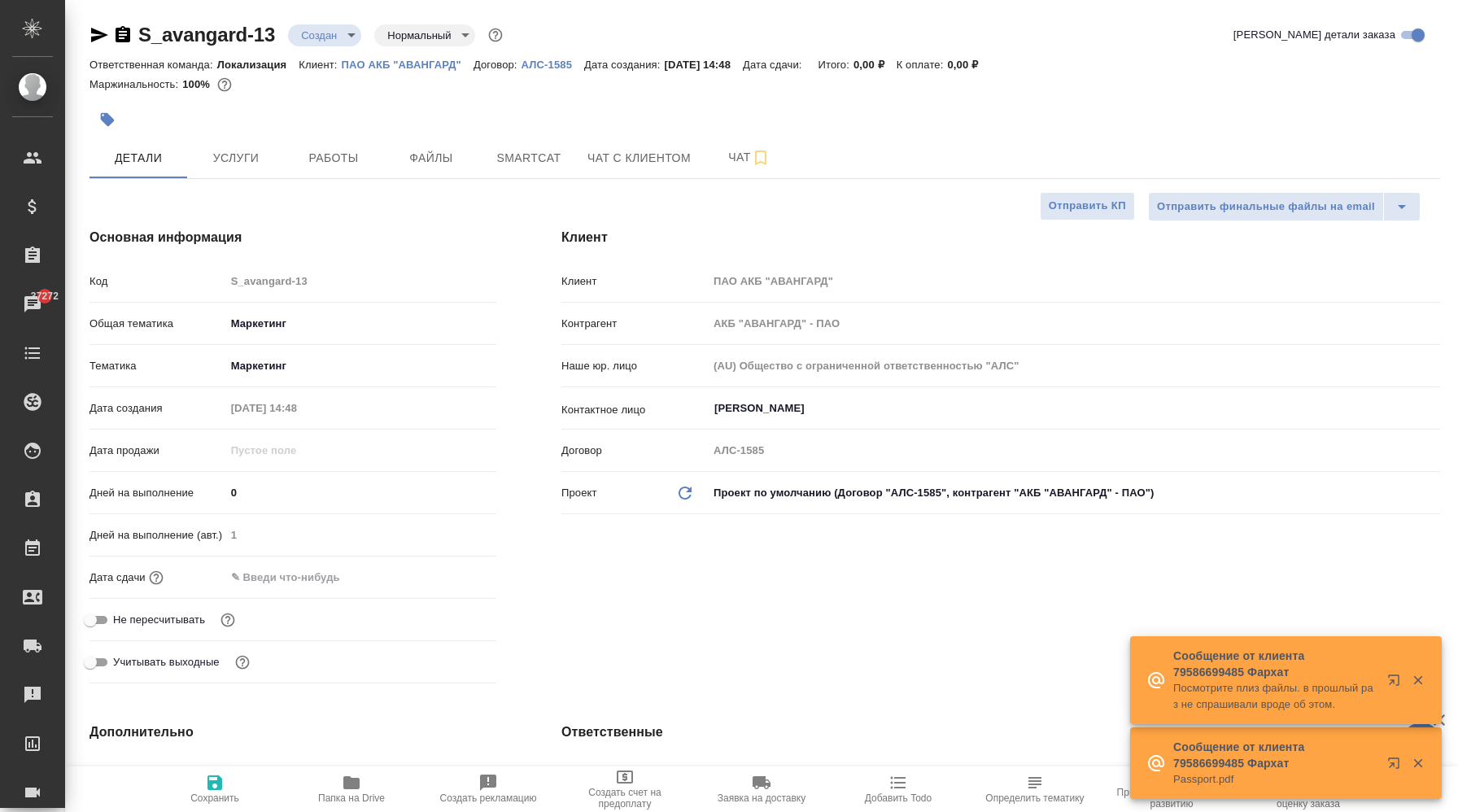
type textarea "x"
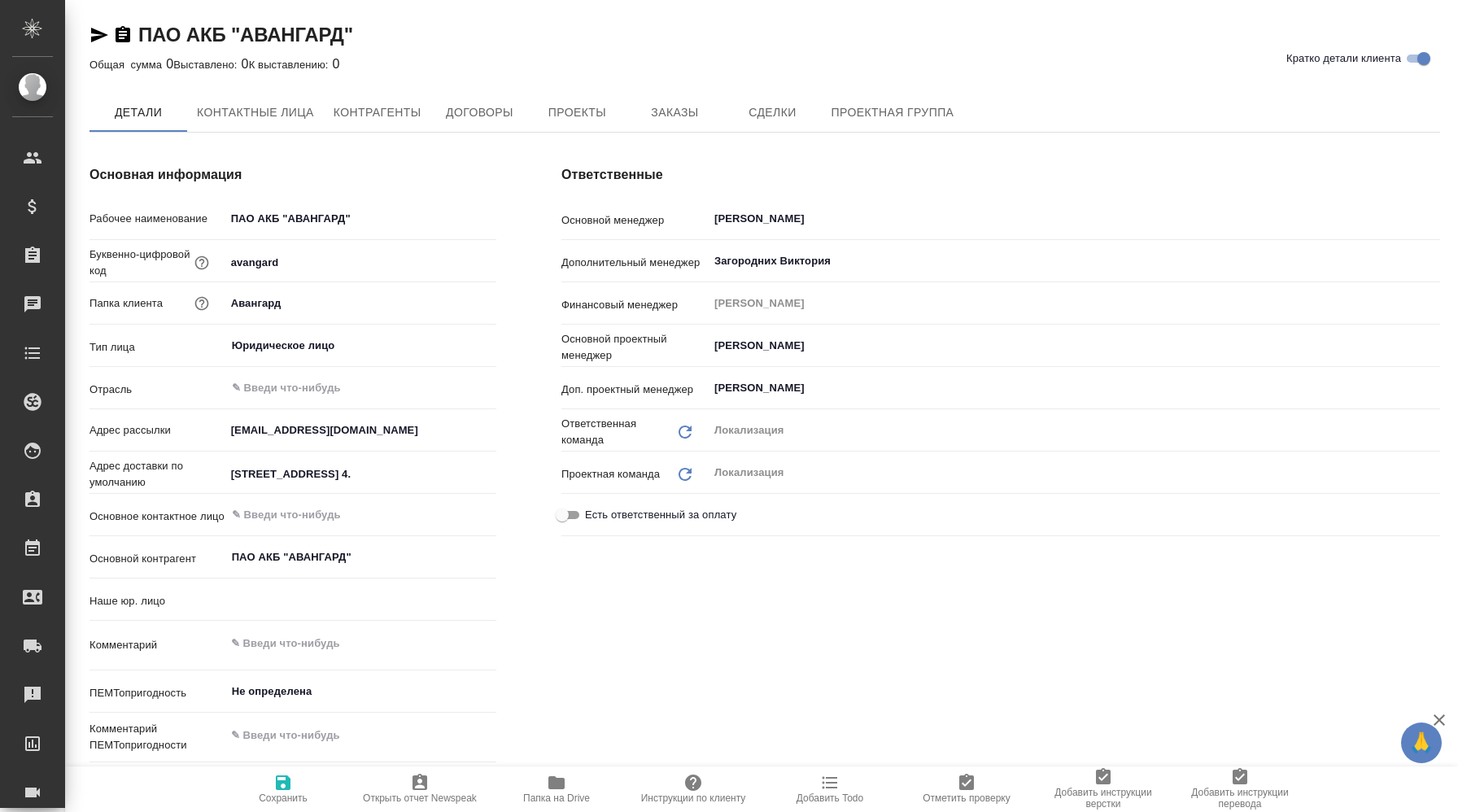
type input "(AU) Общество с ограниченной ответственностью "АЛС""
type textarea "x"
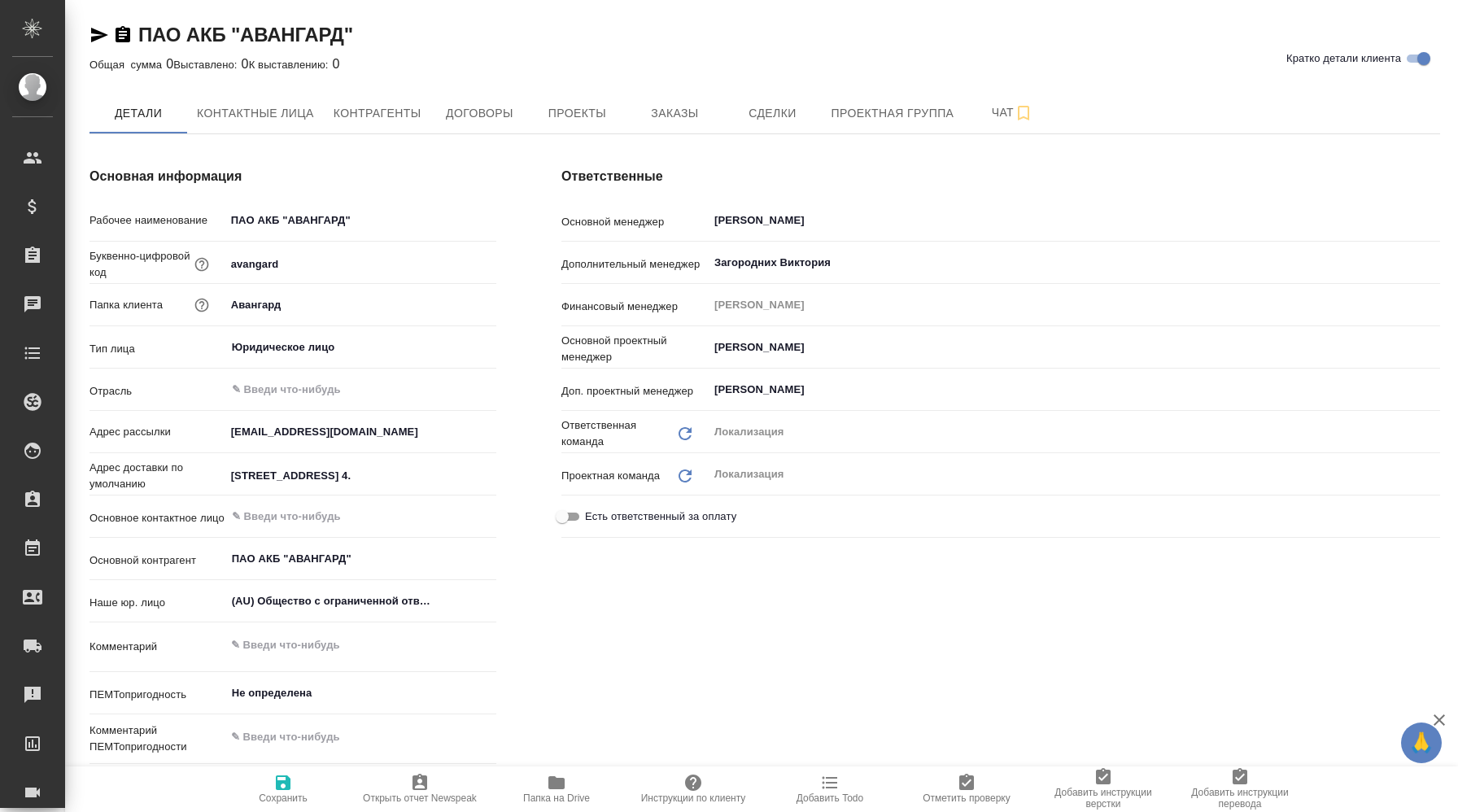
type textarea "x"
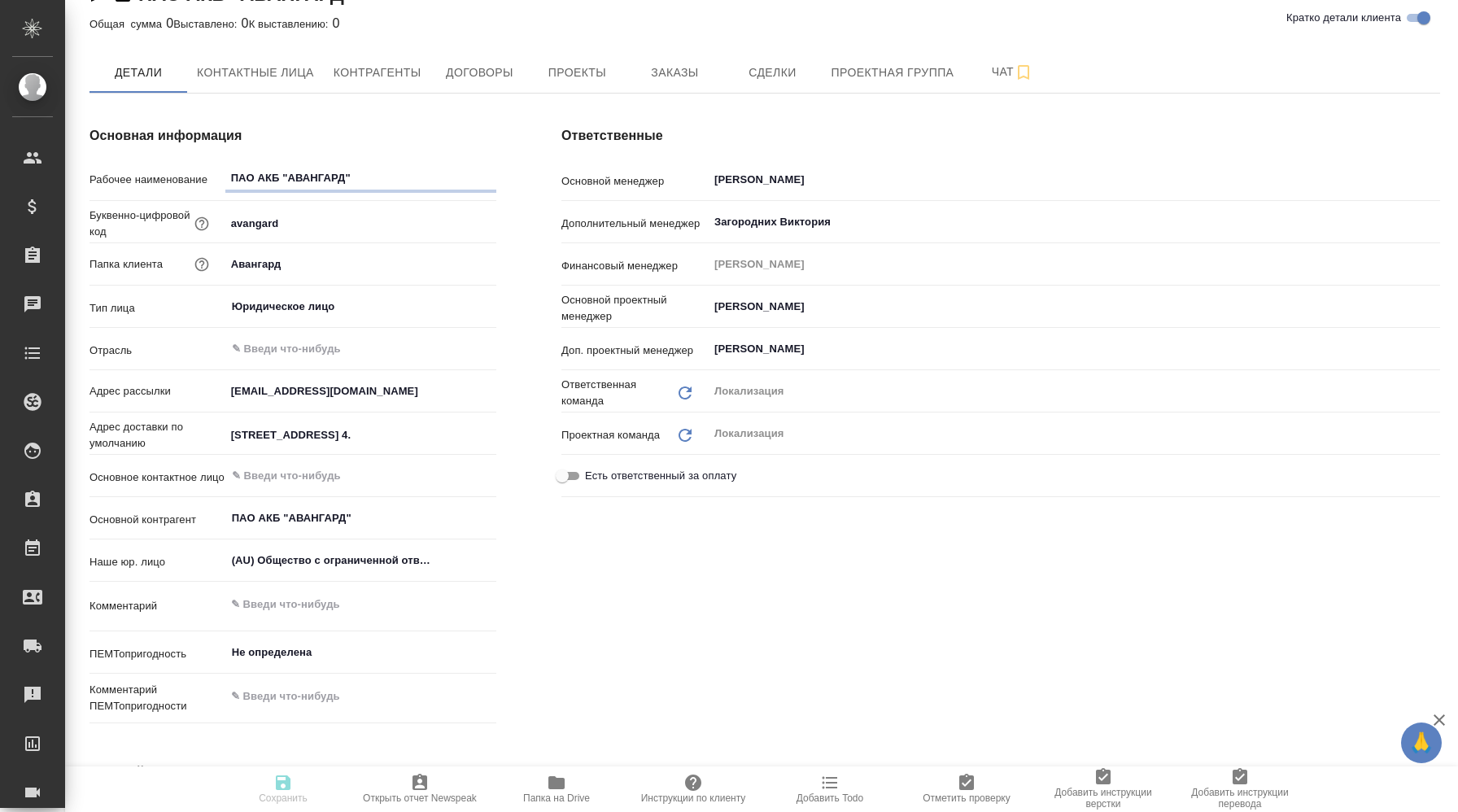
type textarea "x"
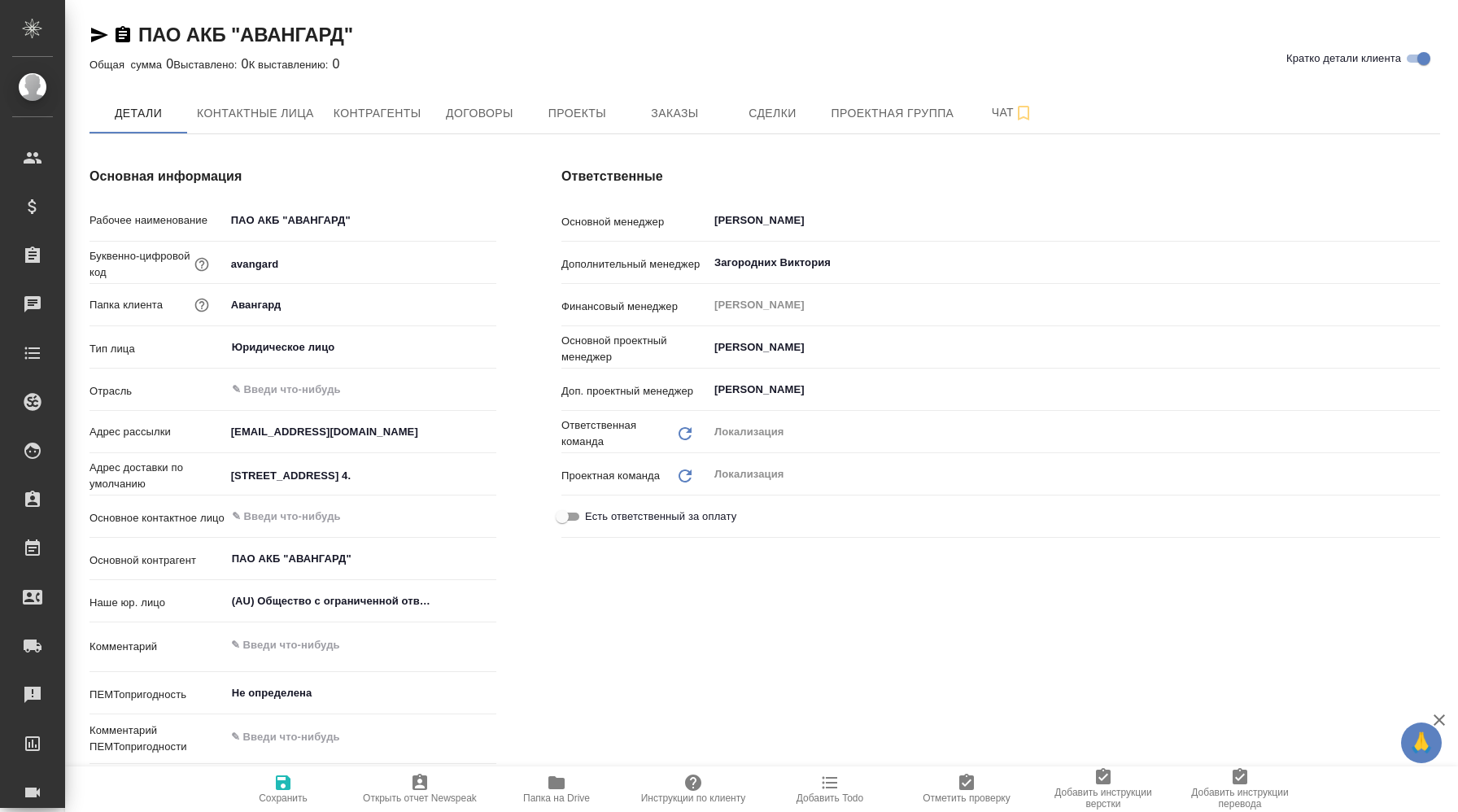
type textarea "x"
click at [467, 50] on div "ПАО АКБ "АВАНГАРД" Кратко детали клиента" at bounding box center [765, 38] width 1351 height 33
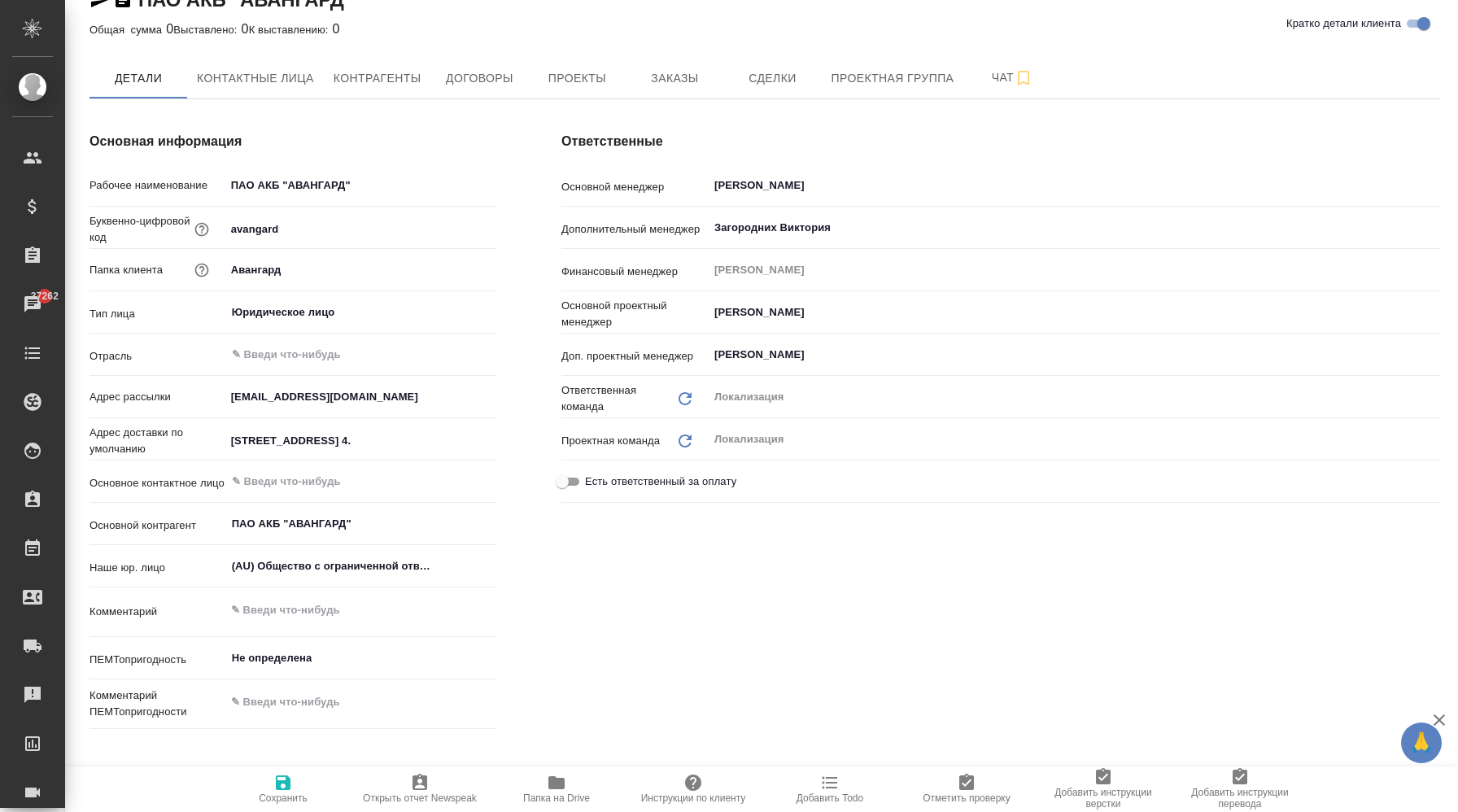
scroll to position [42, 0]
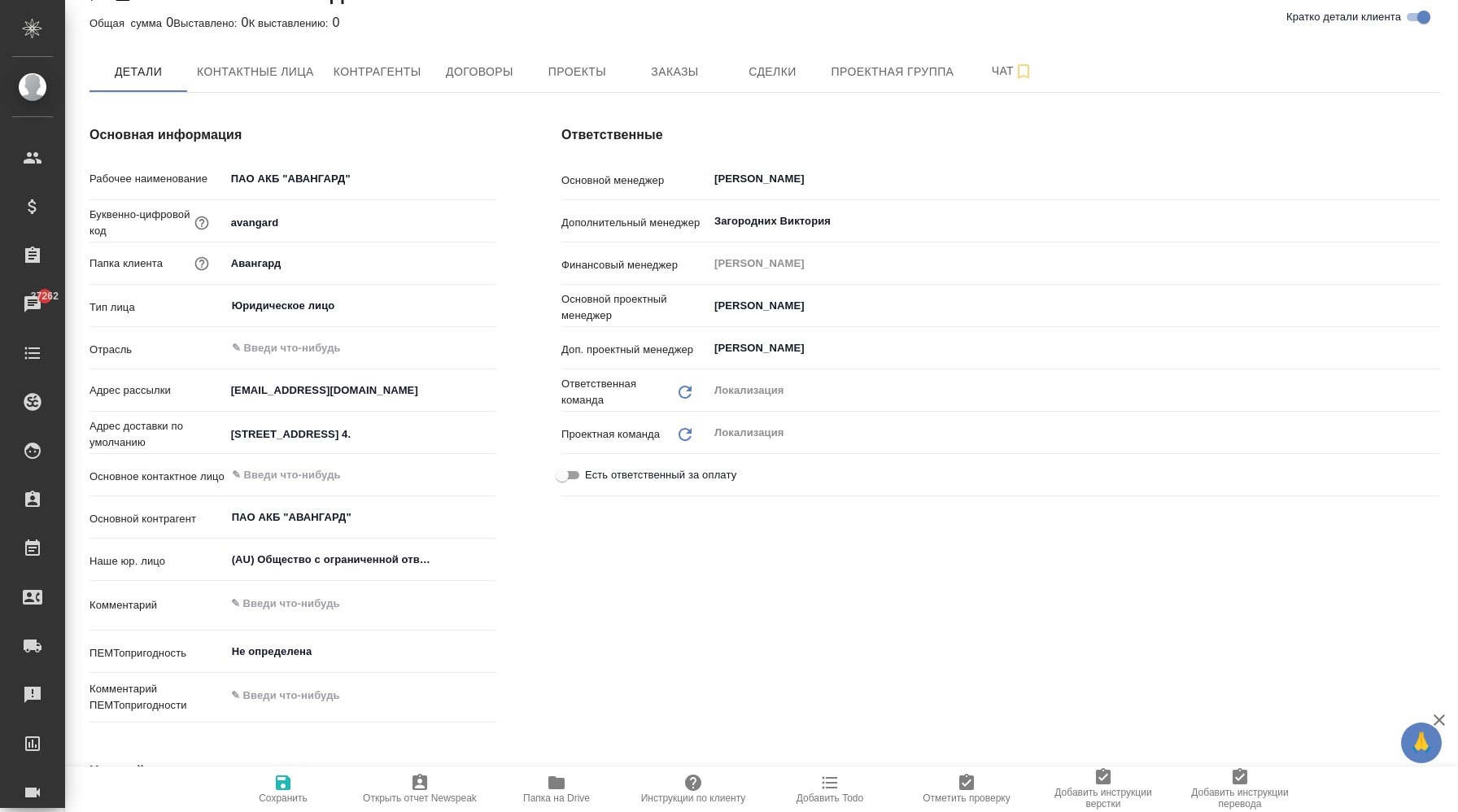
click at [134, 426] on p "Адрес доставки по умолчанию" at bounding box center [157, 434] width 136 height 33
copy p "Адрес доставки по умолчанию"
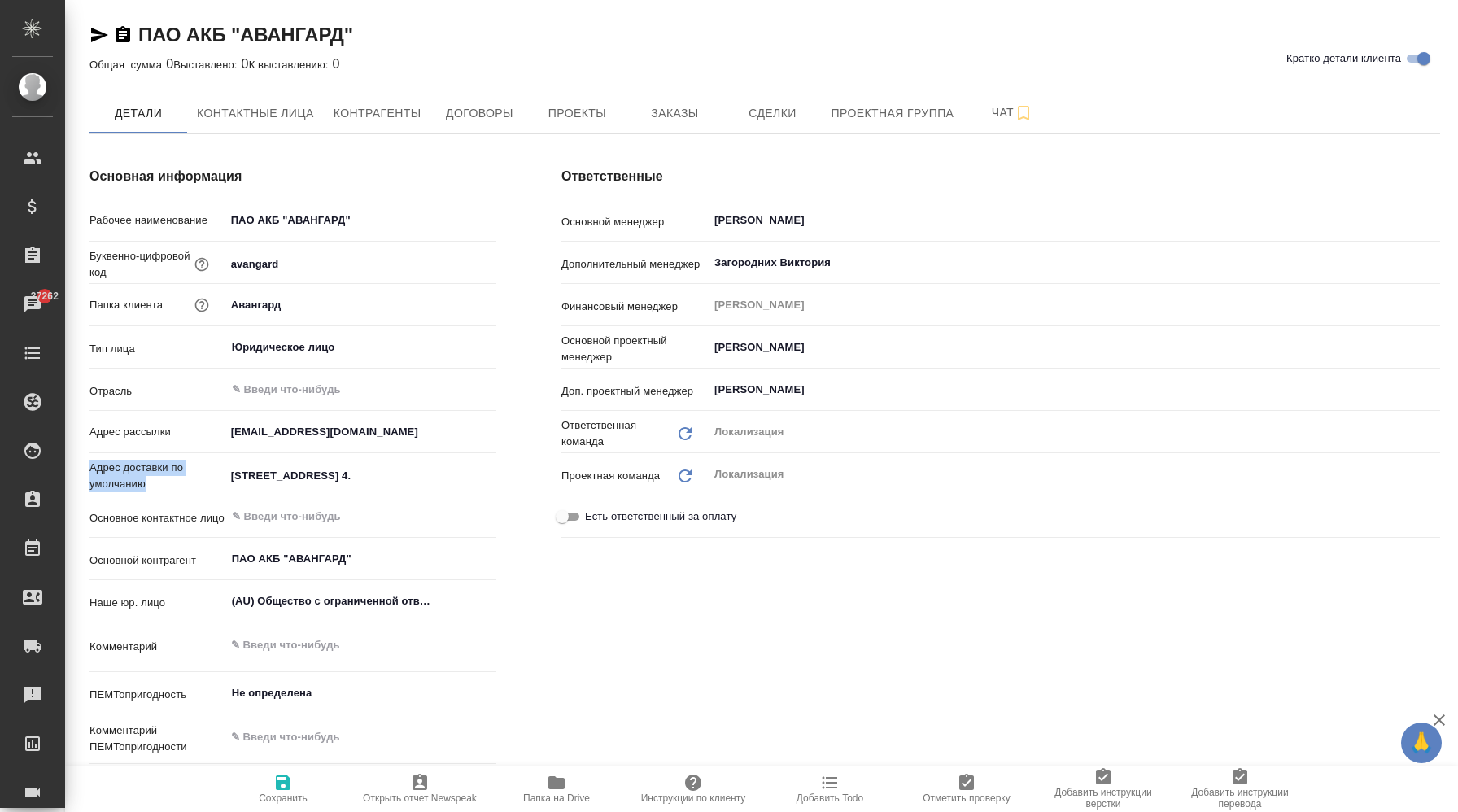
copy p "Адрес доставки по умолчанию"
click at [125, 477] on p "Адрес доставки по умолчанию" at bounding box center [157, 475] width 136 height 33
copy p "Адрес доставки по умолчанию"
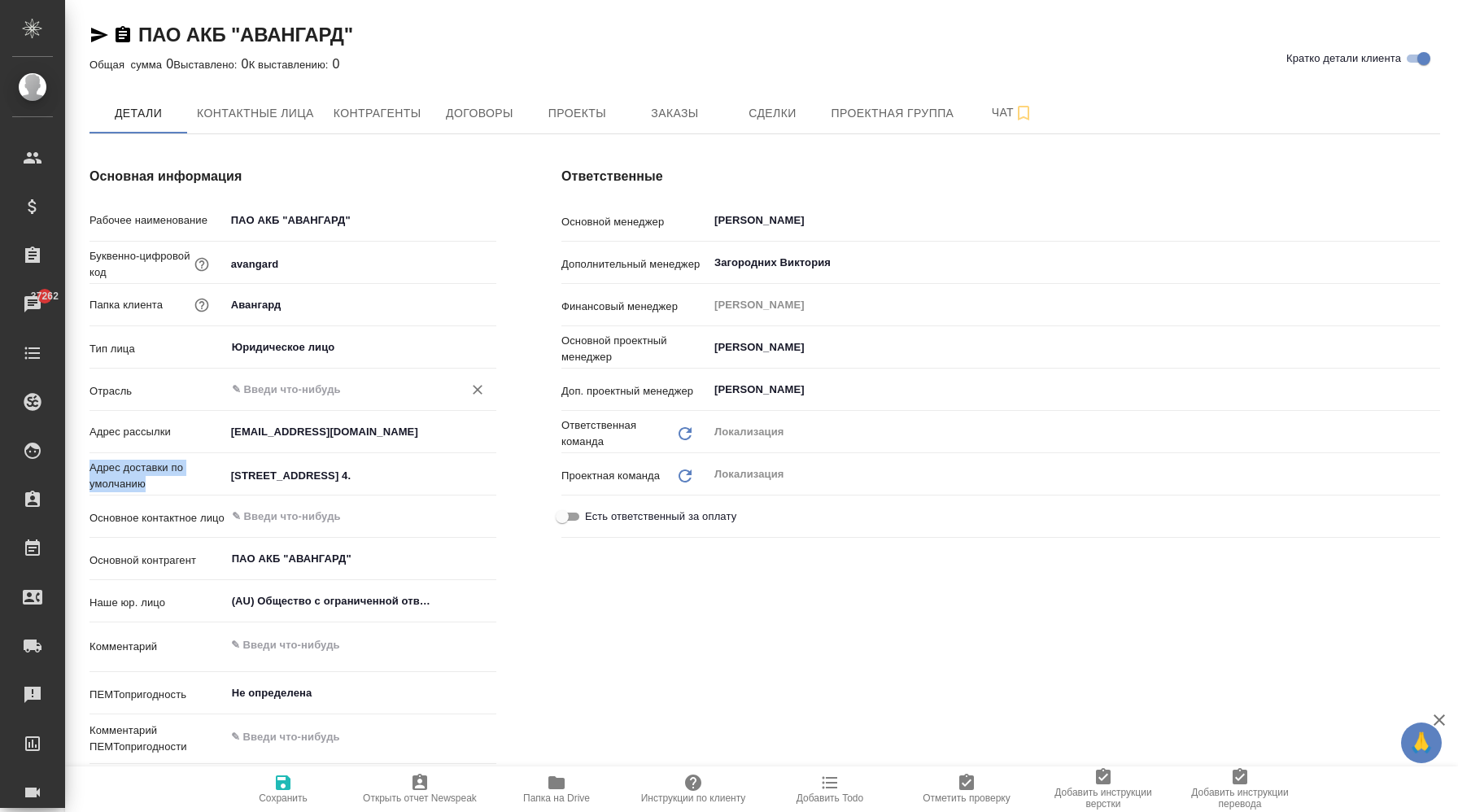
click at [311, 386] on input "text" at bounding box center [334, 389] width 207 height 20
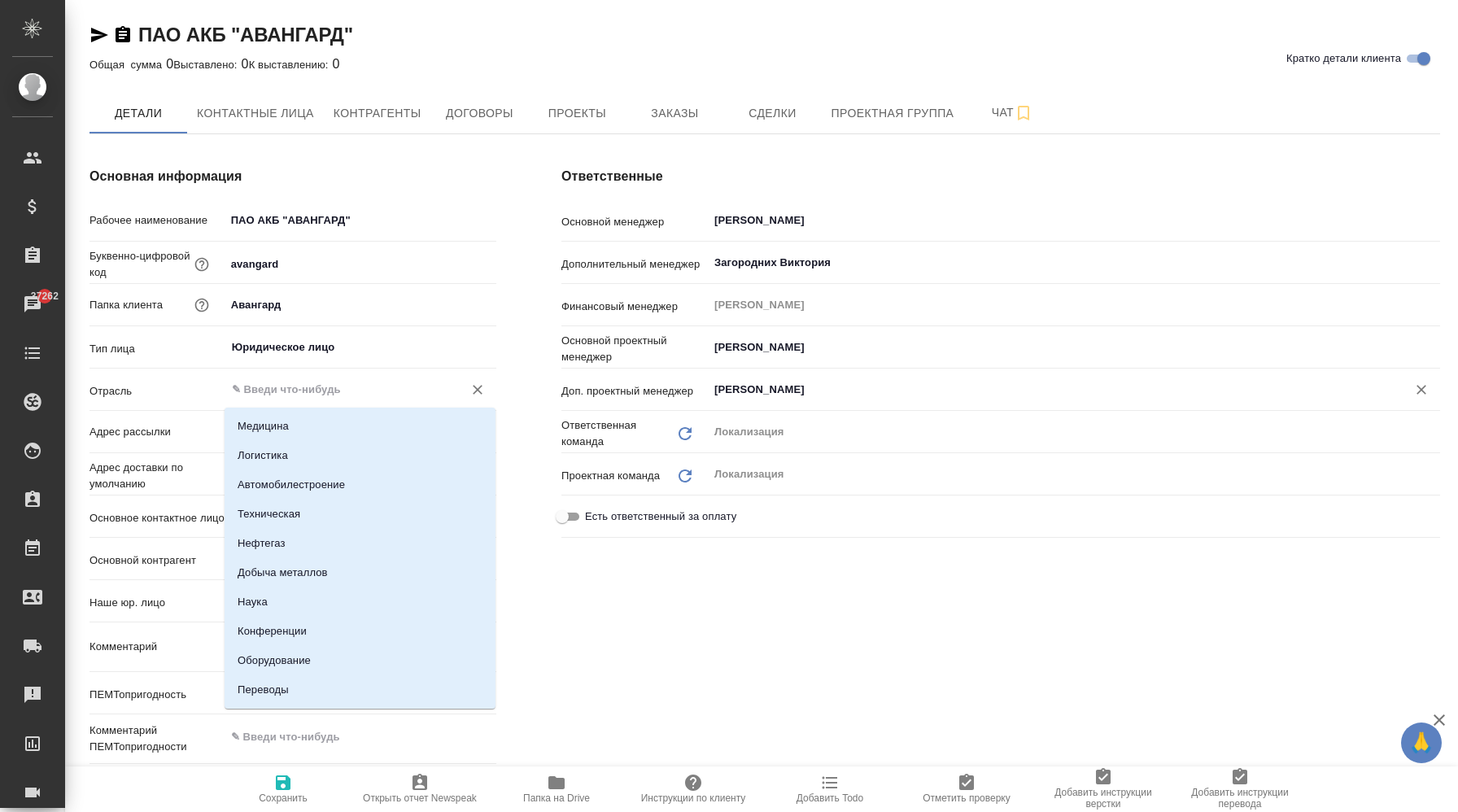
click at [893, 406] on div "Муталимов Марк ​" at bounding box center [1074, 391] width 732 height 33
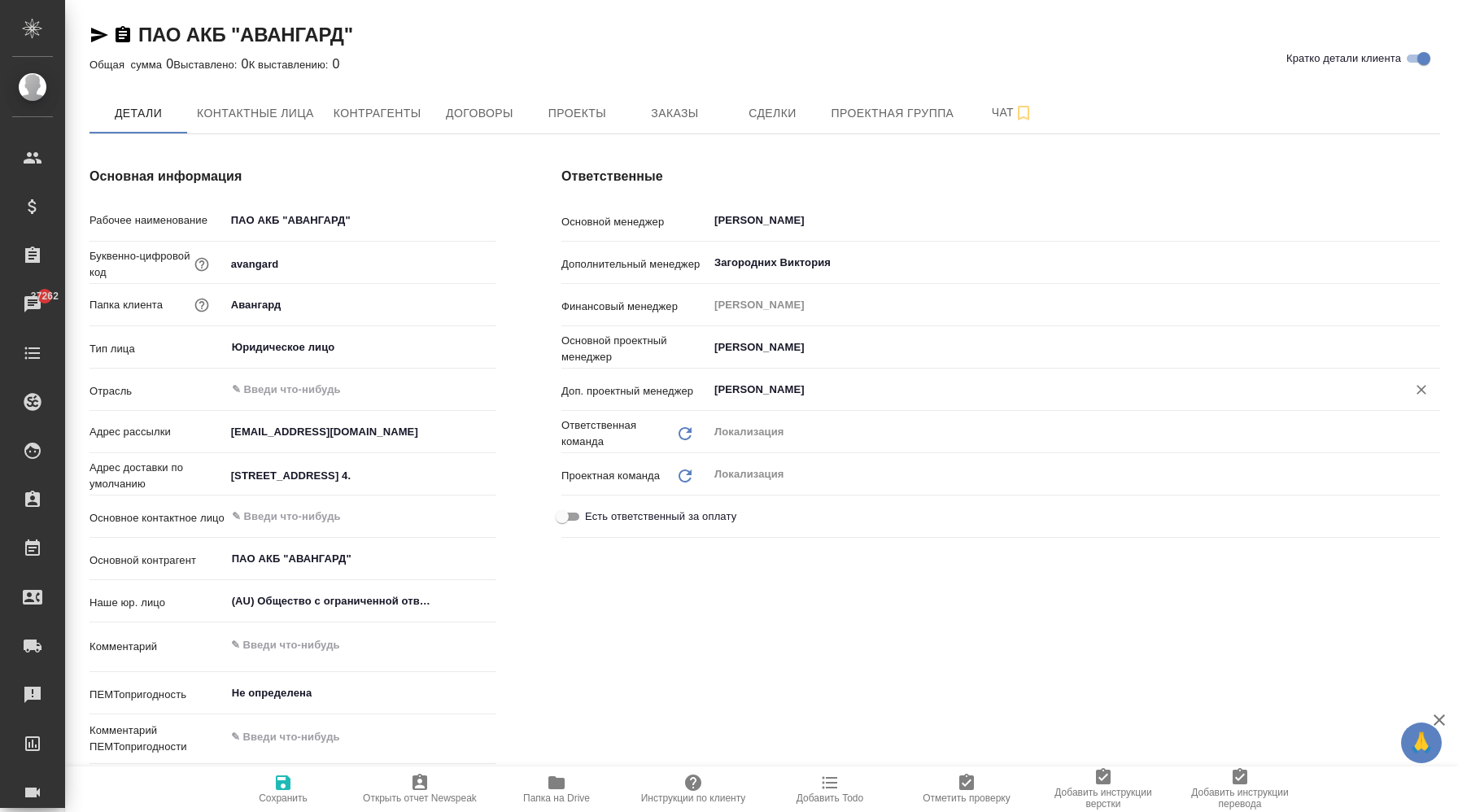
click at [123, 269] on p "Буквенно-цифровой код" at bounding box center [140, 264] width 102 height 33
copy div "Буквенно-цифровой код"
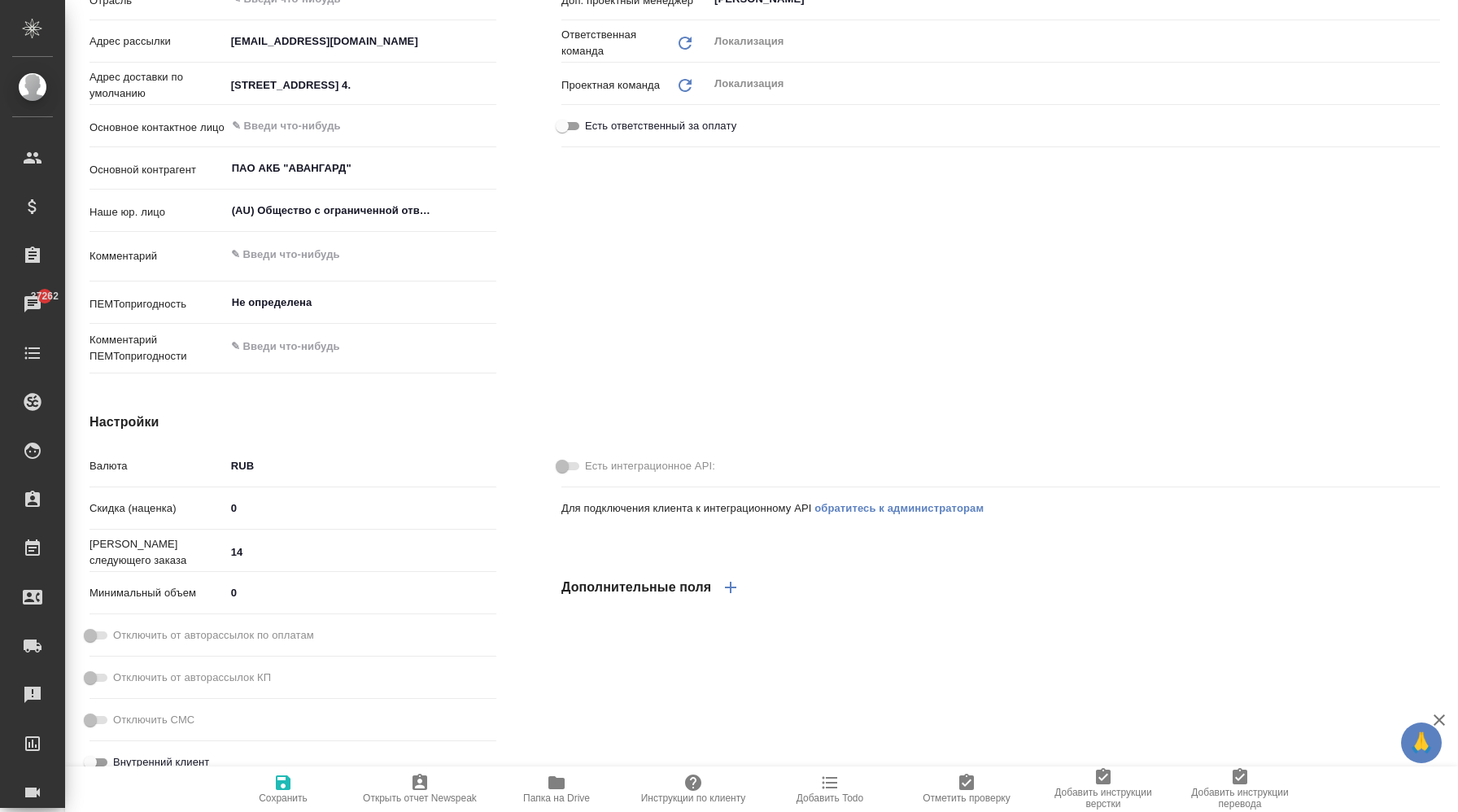
scroll to position [748, 0]
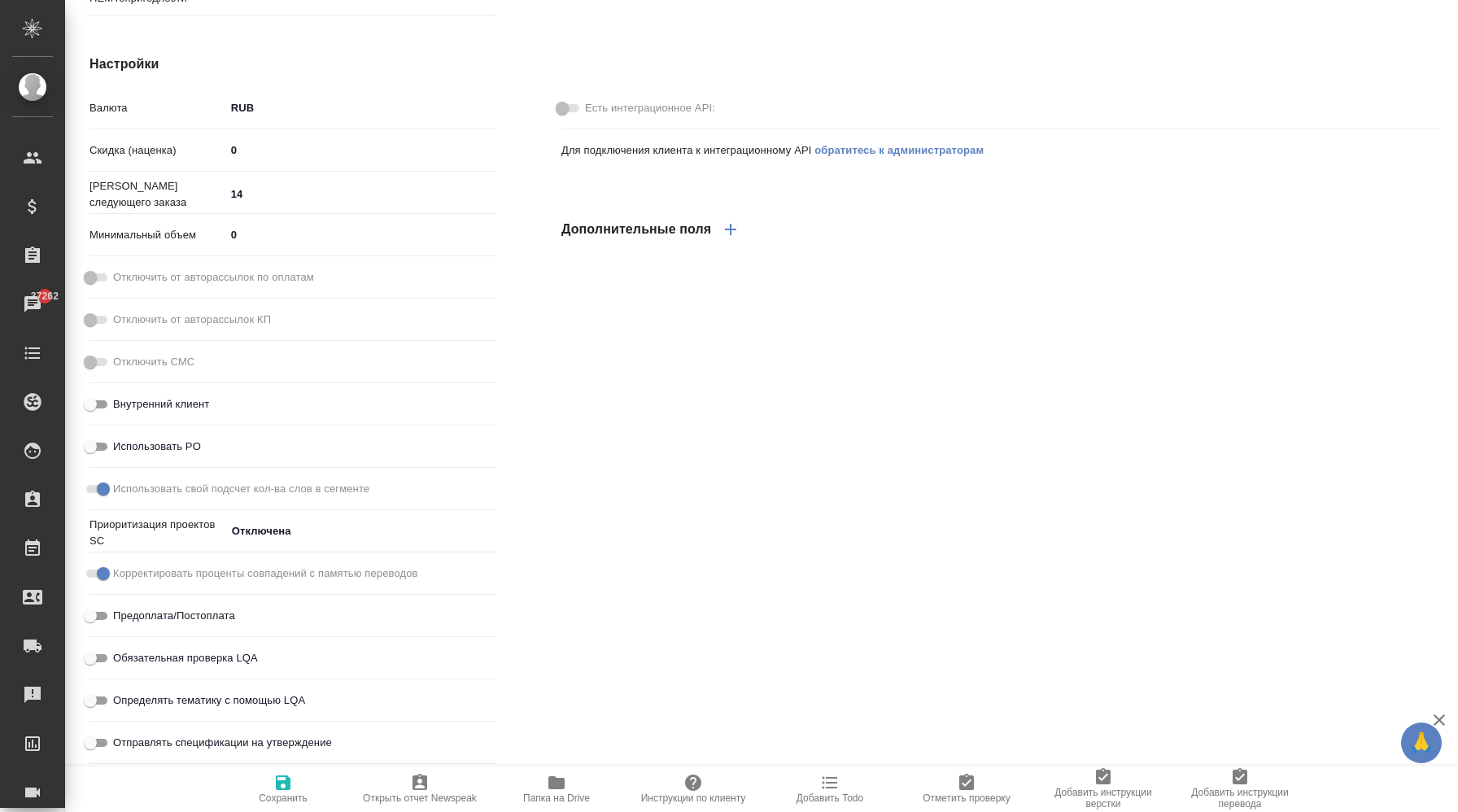
type textarea "x"
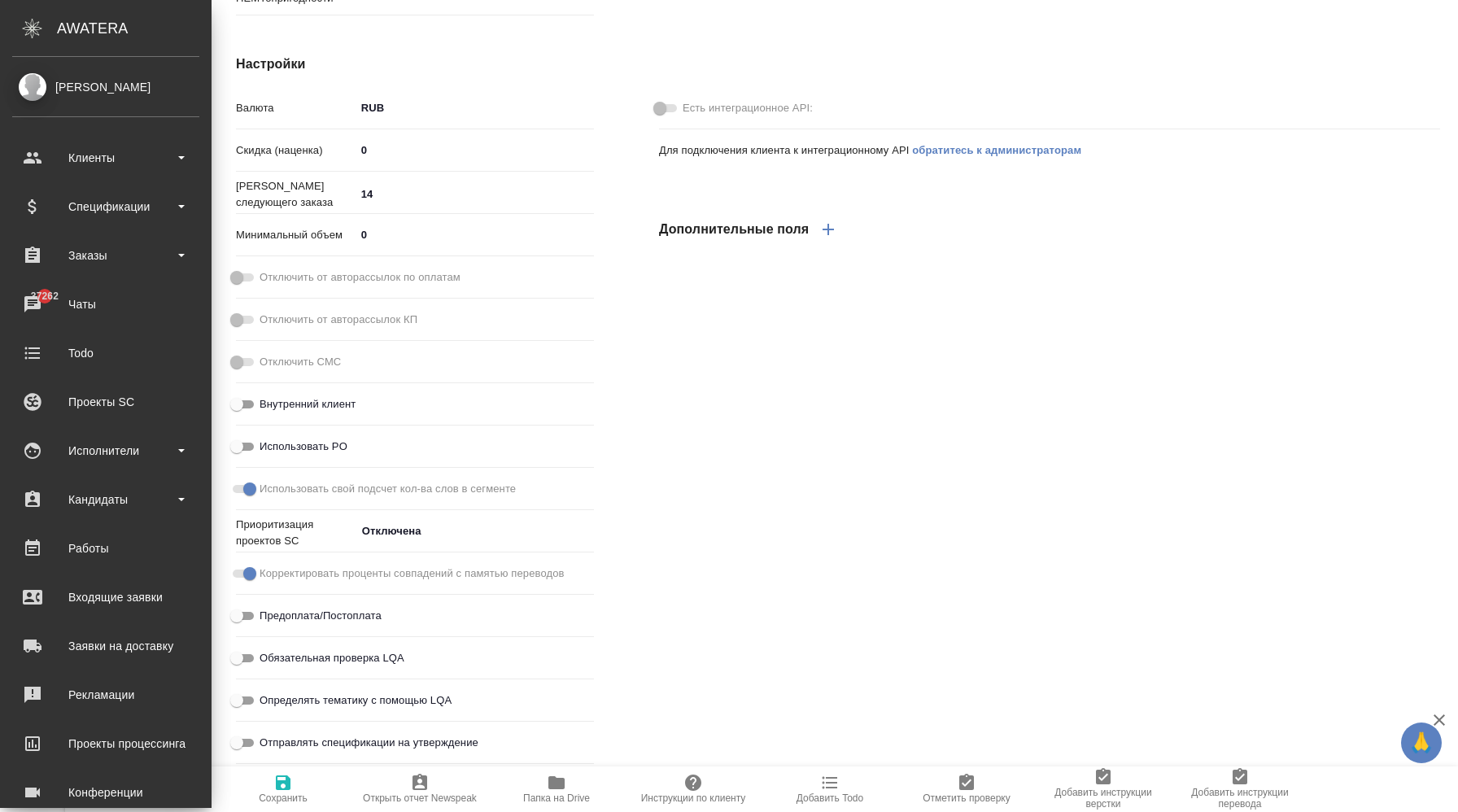
type textarea "x"
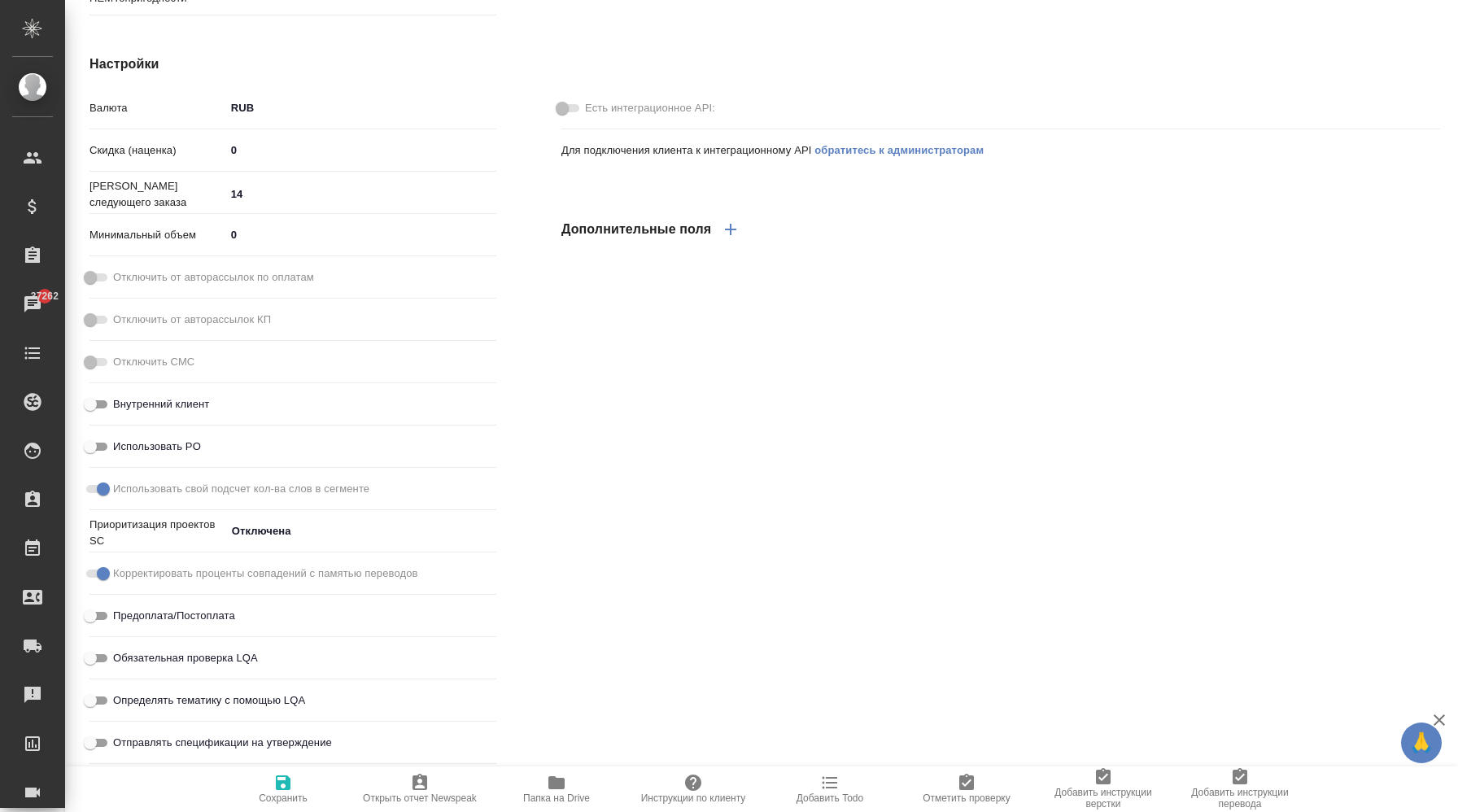
click at [133, 148] on p "Скидка (наценка)" at bounding box center [157, 150] width 136 height 16
copy p "Скидка (наценка)"
click at [121, 203] on p "Номер следующего заказа" at bounding box center [157, 194] width 136 height 33
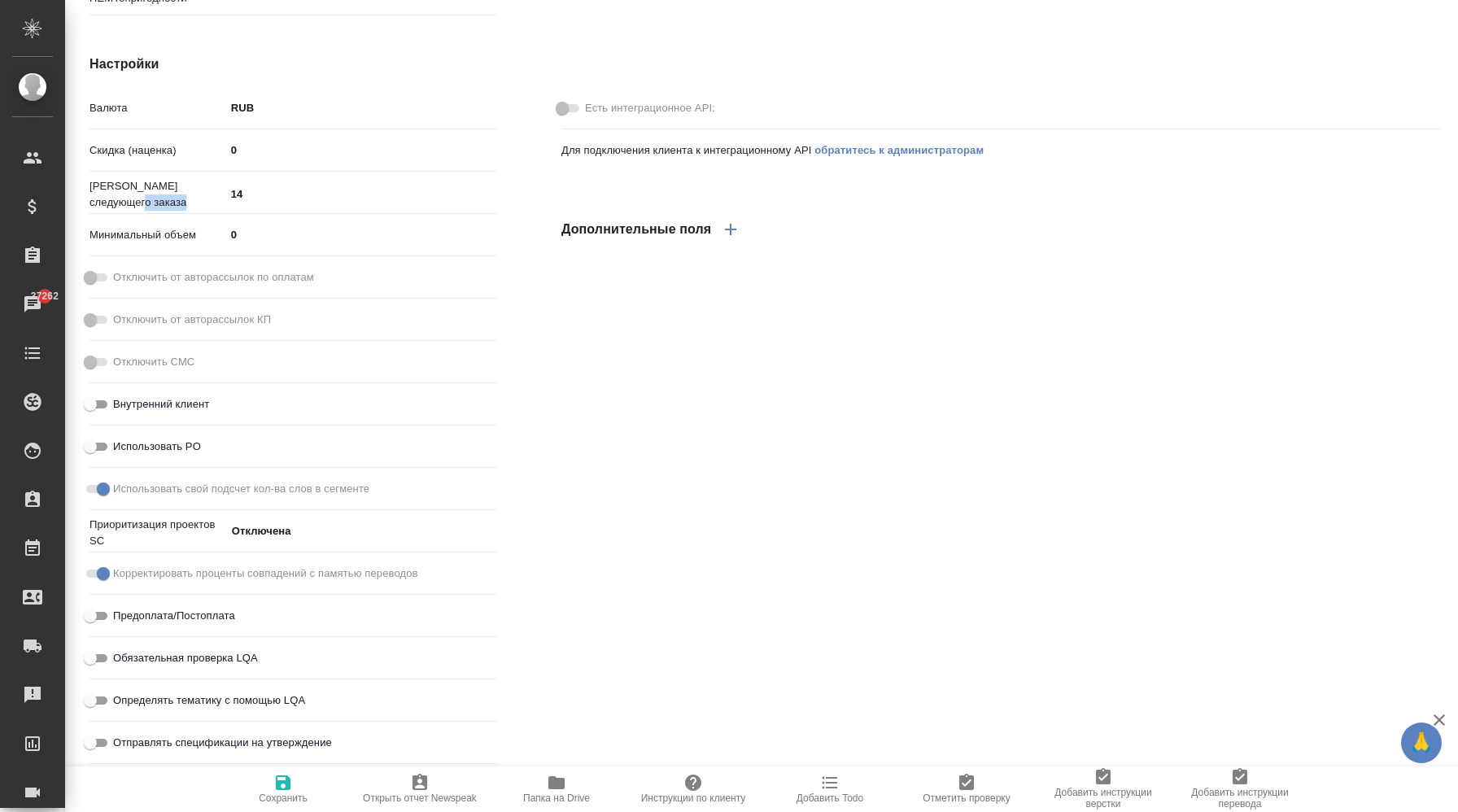
click at [121, 203] on p "Номер следующего заказа" at bounding box center [157, 194] width 136 height 33
copy p "Номер следующего заказа"
drag, startPoint x: 161, startPoint y: 314, endPoint x: 8, endPoint y: 314, distance: 153.0
type textarea "x"
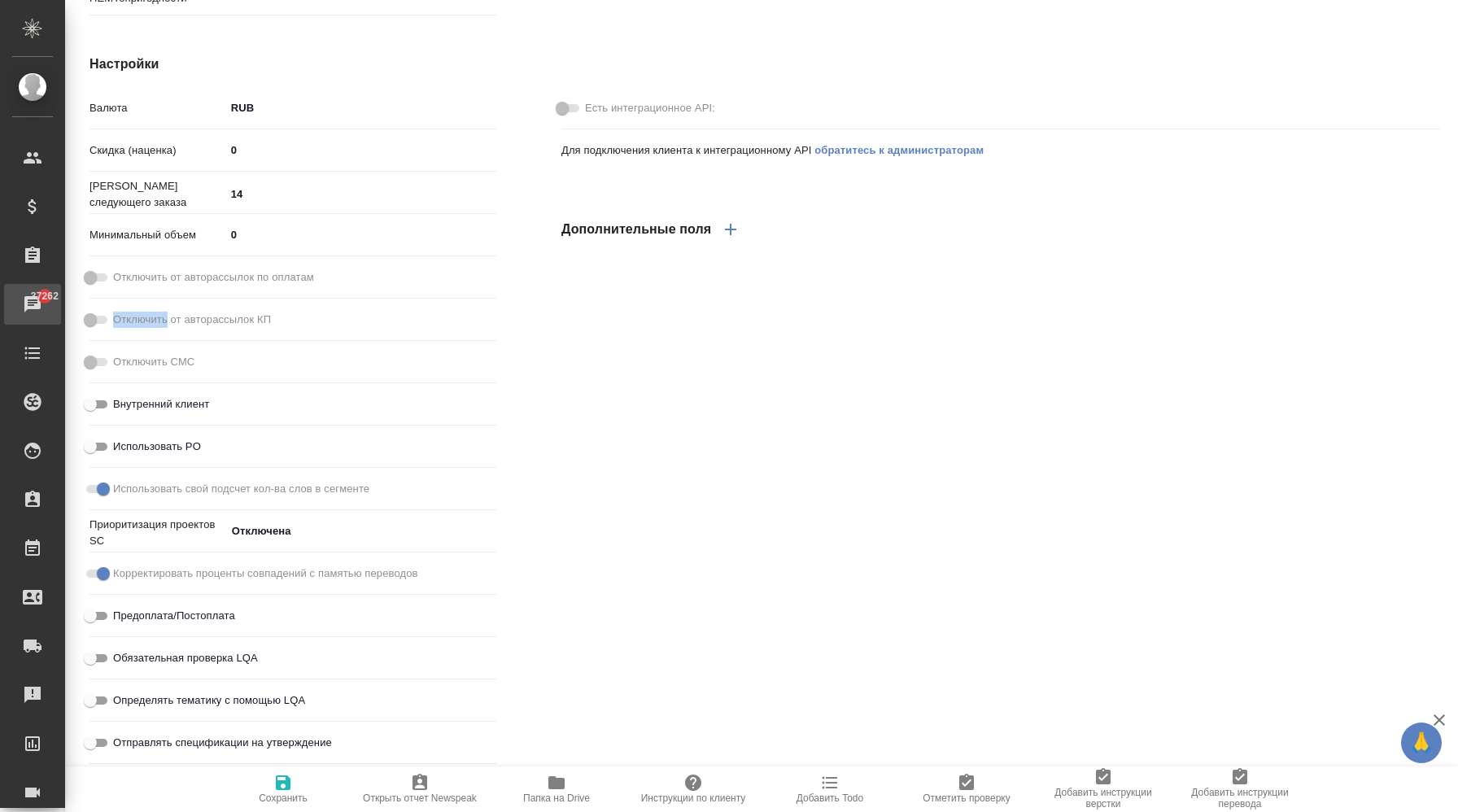
type textarea "x"
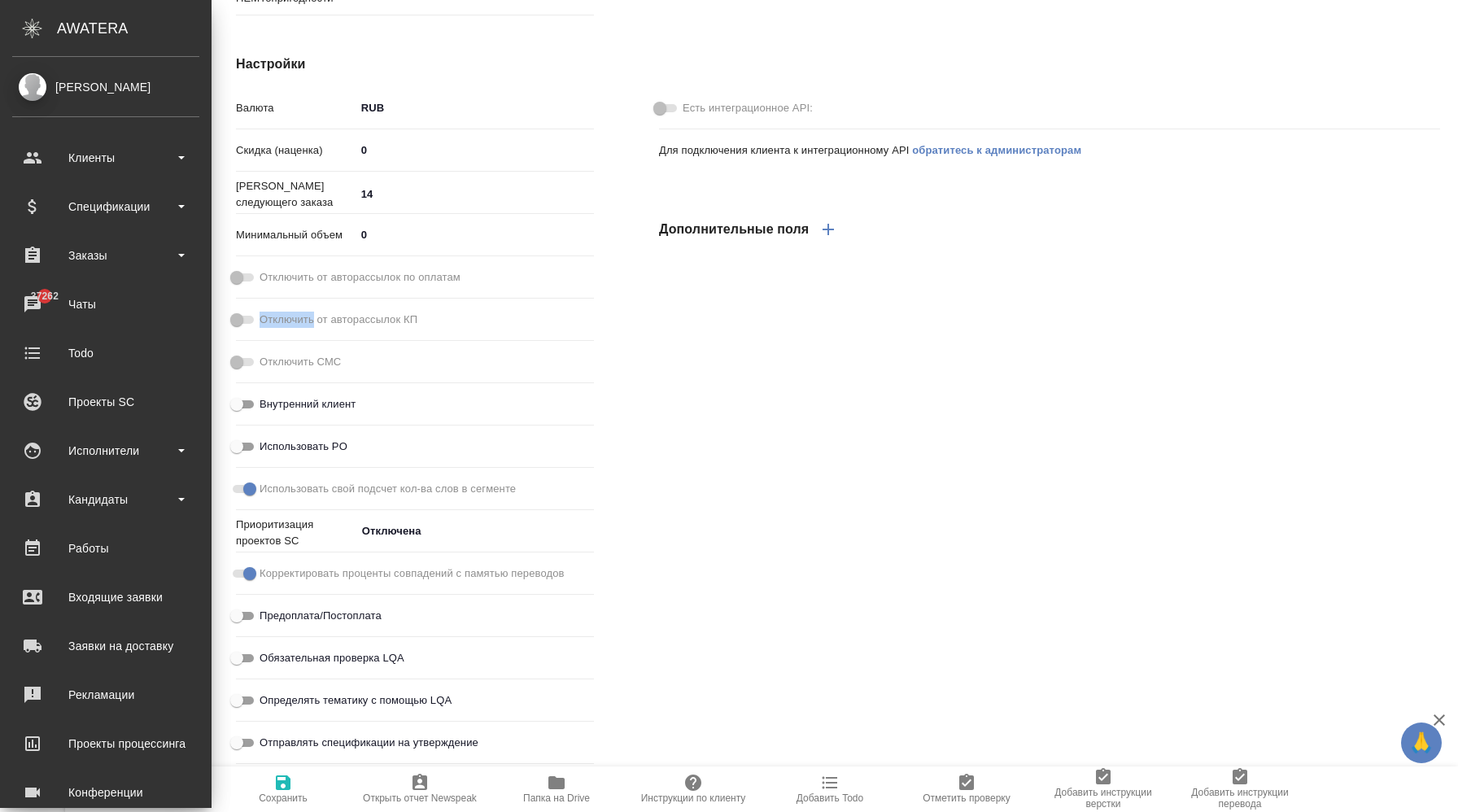
type textarea "x"
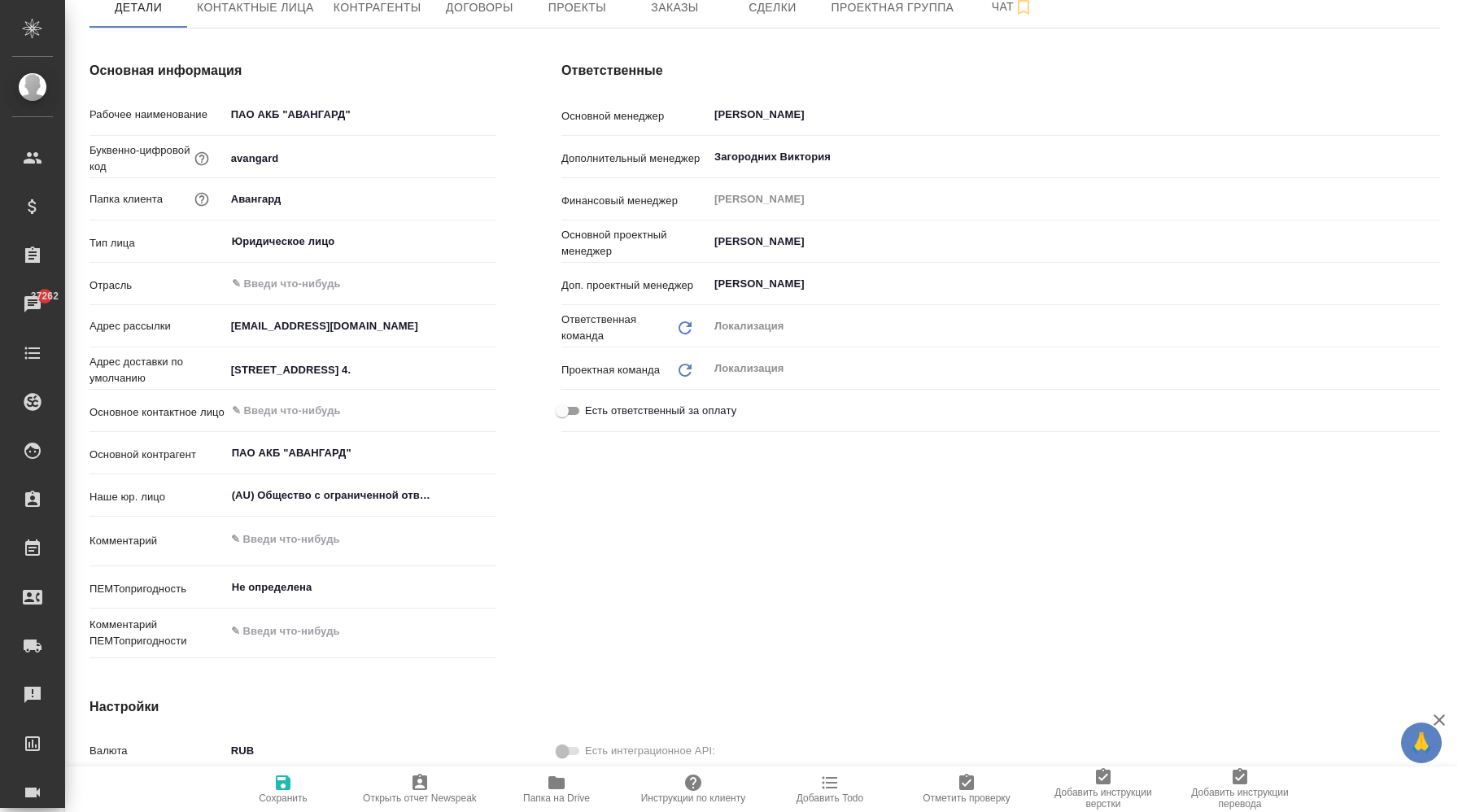
scroll to position [0, 0]
